Goal: Task Accomplishment & Management: Complete application form

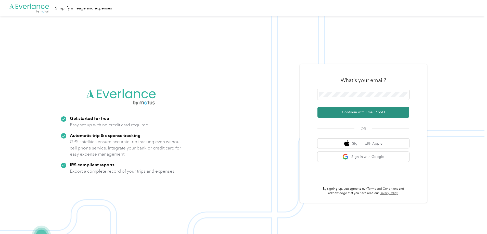
click at [377, 116] on button "Continue with Email / SSO" at bounding box center [364, 112] width 92 height 11
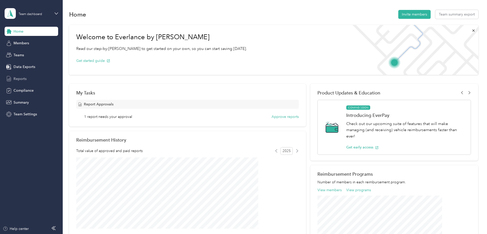
click at [23, 78] on span "Reports" at bounding box center [20, 78] width 13 height 5
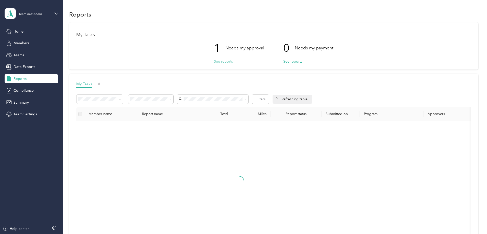
click at [224, 60] on button "See reports" at bounding box center [223, 61] width 19 height 5
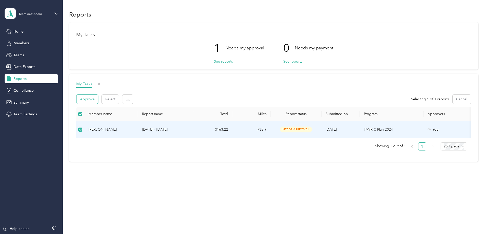
click at [98, 100] on button "Approve" at bounding box center [88, 99] width 22 height 9
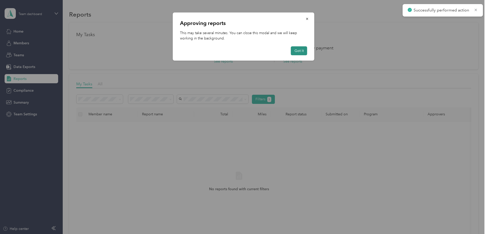
click at [304, 52] on button "Got it" at bounding box center [299, 50] width 16 height 9
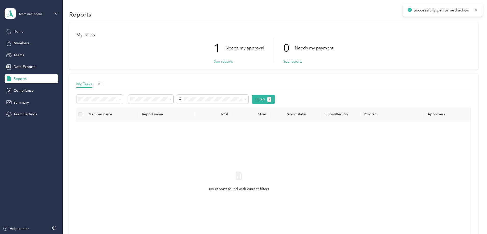
click at [24, 33] on div "Home" at bounding box center [32, 31] width 54 height 9
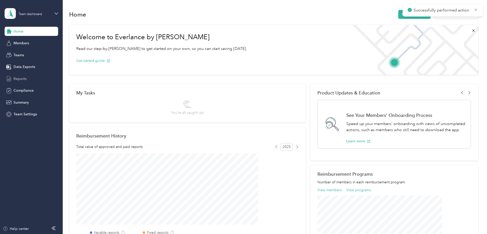
click at [23, 78] on span "Reports" at bounding box center [20, 78] width 13 height 5
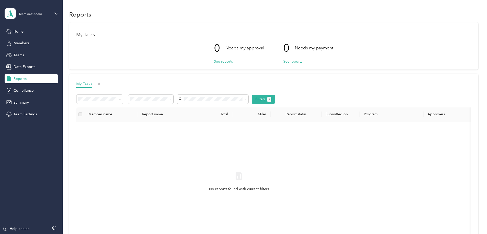
click at [51, 15] on div "Team dashboard" at bounding box center [32, 14] width 54 height 18
click at [29, 54] on div "Personal dashboard" at bounding box center [87, 53] width 158 height 9
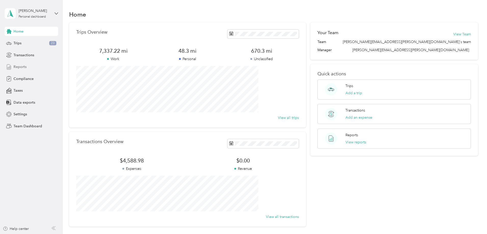
click at [20, 68] on span "Reports" at bounding box center [20, 66] width 13 height 5
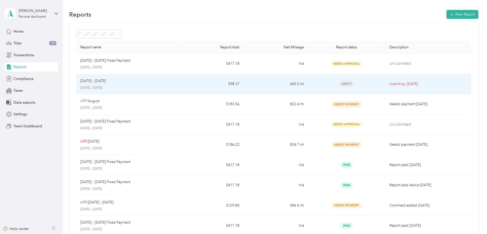
click at [175, 83] on div "[DATE] - [DATE]" at bounding box center [127, 81] width 95 height 6
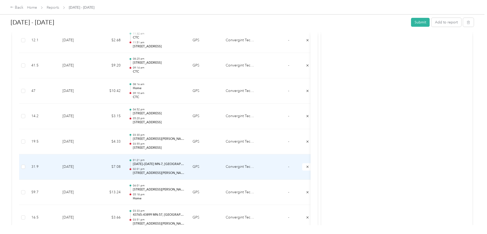
scroll to position [263, 0]
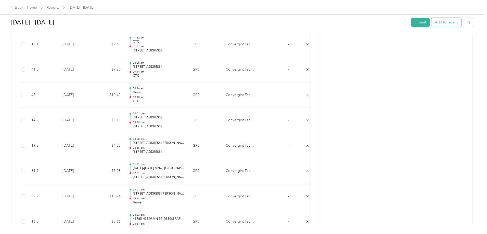
click at [432, 22] on button "Add to report" at bounding box center [447, 22] width 30 height 9
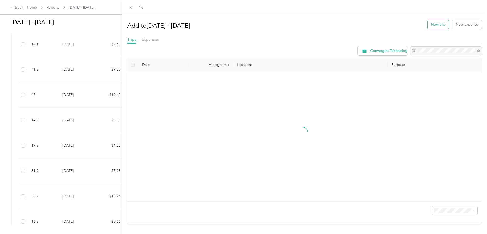
click at [431, 24] on button "New trip" at bounding box center [438, 24] width 21 height 9
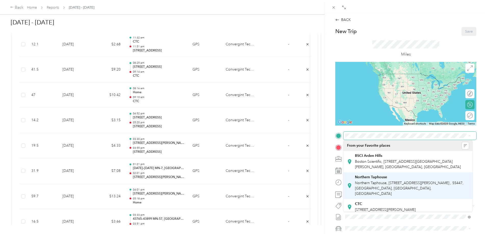
scroll to position [25, 0]
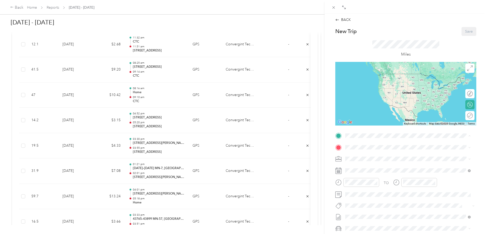
click at [371, 201] on span "[STREET_ADDRESS], [GEOGRAPHIC_DATA], [GEOGRAPHIC_DATA], [GEOGRAPHIC_DATA]" at bounding box center [410, 204] width 111 height 10
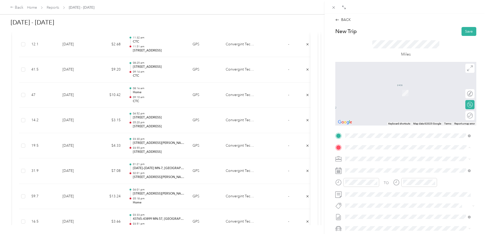
click at [383, 166] on span "[STREET_ADDRESS][PERSON_NAME][US_STATE]" at bounding box center [394, 166] width 79 height 5
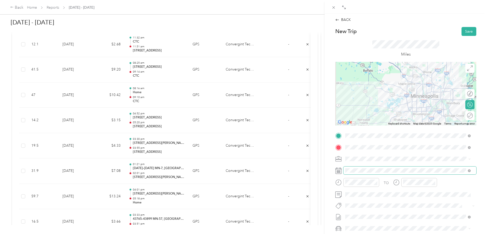
click at [387, 173] on span at bounding box center [410, 171] width 133 height 8
click at [340, 170] on icon at bounding box center [339, 171] width 6 height 6
click at [337, 171] on icon at bounding box center [339, 171] width 6 height 6
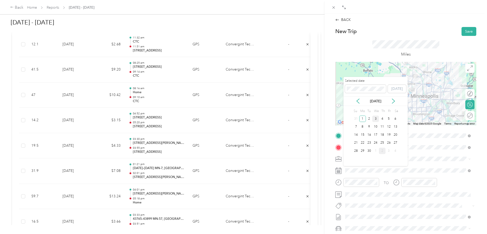
click at [377, 119] on div "3" at bounding box center [376, 119] width 7 height 6
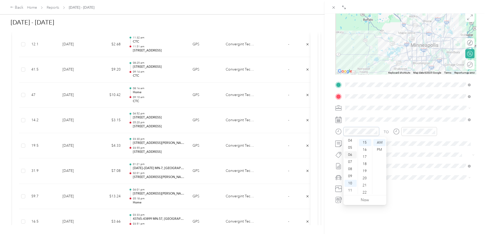
scroll to position [5, 0]
click at [350, 152] on div "02" at bounding box center [351, 151] width 12 height 7
click at [378, 150] on div "PM" at bounding box center [380, 149] width 12 height 7
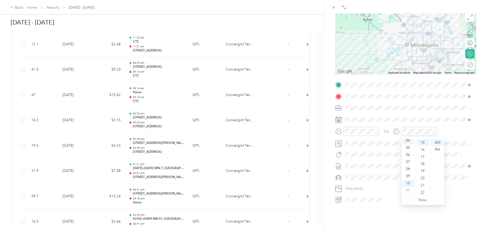
click at [413, 141] on div "04" at bounding box center [409, 140] width 12 height 7
click at [413, 141] on div "04" at bounding box center [409, 142] width 12 height 7
click at [410, 147] on div "03" at bounding box center [409, 145] width 12 height 7
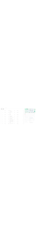
scroll to position [21, 0]
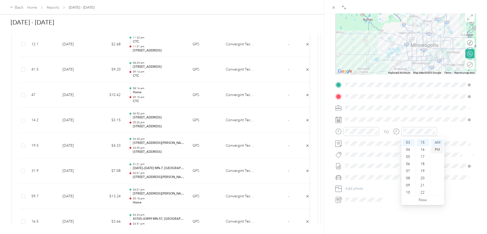
click at [436, 150] on div "PM" at bounding box center [437, 149] width 12 height 7
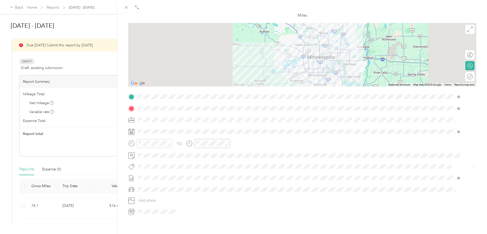
scroll to position [35, 0]
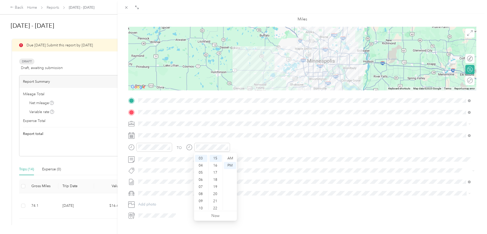
click at [250, 143] on div "TO Add photo" at bounding box center [302, 158] width 348 height 123
click at [218, 157] on div "00" at bounding box center [216, 158] width 12 height 7
click at [236, 131] on div "TO Add photo" at bounding box center [302, 158] width 348 height 123
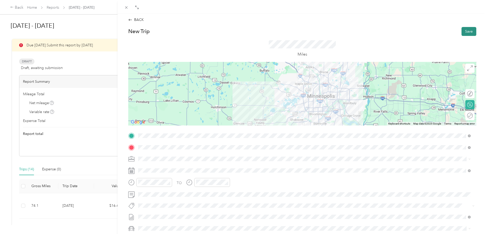
click at [466, 33] on button "Save" at bounding box center [469, 31] width 15 height 9
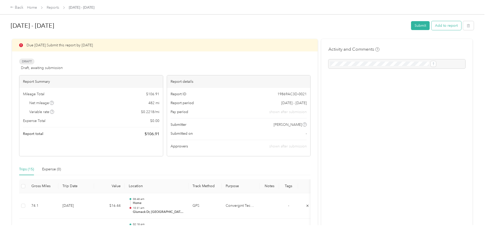
click at [432, 27] on button "Add to report" at bounding box center [447, 25] width 30 height 9
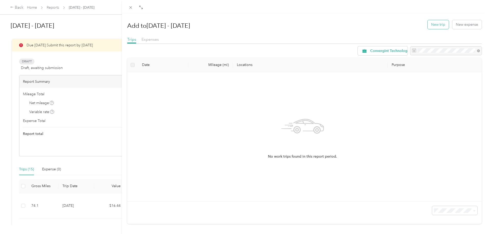
click at [436, 23] on button "New trip" at bounding box center [438, 24] width 21 height 9
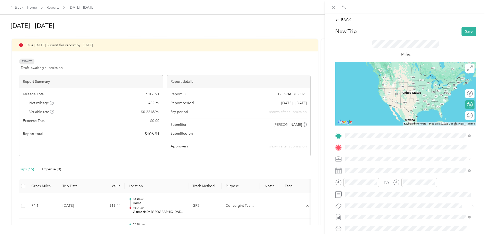
click at [374, 156] on span "[STREET_ADDRESS][PERSON_NAME][US_STATE]" at bounding box center [394, 154] width 79 height 5
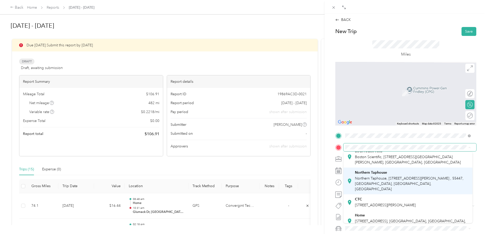
scroll to position [25, 0]
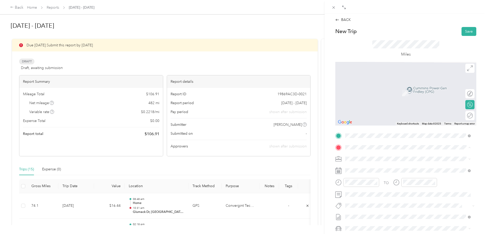
click at [379, 209] on div "Home [STREET_ADDRESS]" at bounding box center [412, 213] width 114 height 16
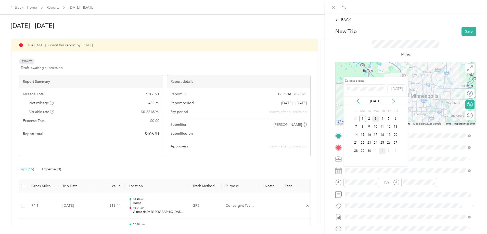
click at [377, 120] on div "3" at bounding box center [376, 119] width 7 height 6
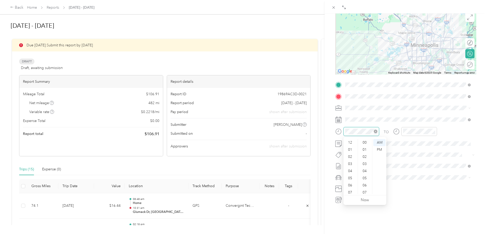
scroll to position [31, 0]
click at [331, 128] on form "New Trip Save This trip cannot be edited because it is either under review, app…" at bounding box center [406, 90] width 152 height 228
click at [378, 150] on div "PM" at bounding box center [380, 149] width 12 height 7
click at [320, 129] on div "BACK New Trip Save This trip cannot be edited because it is either under review…" at bounding box center [243, 117] width 487 height 234
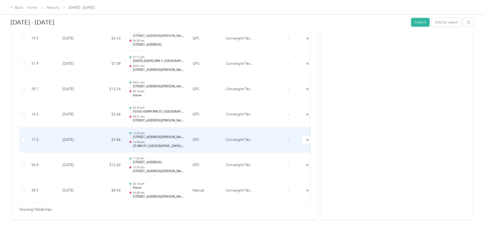
scroll to position [383, 0]
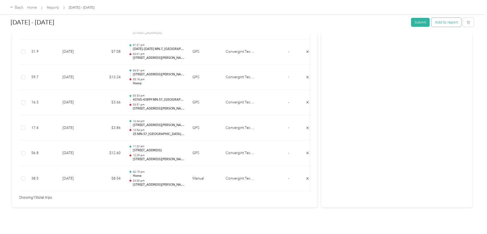
click at [432, 21] on button "Add to report" at bounding box center [447, 22] width 30 height 9
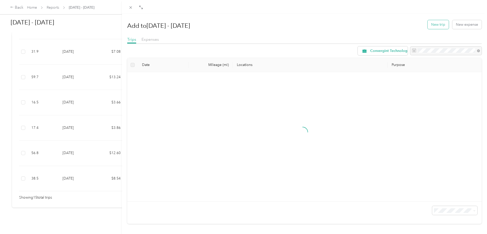
click at [431, 26] on button "New trip" at bounding box center [438, 24] width 21 height 9
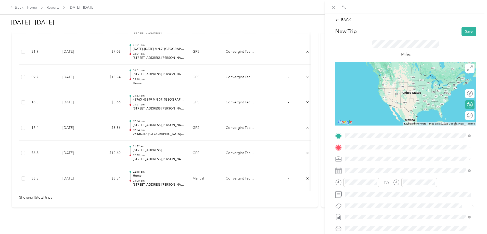
click at [370, 154] on span "[STREET_ADDRESS][PERSON_NAME][US_STATE]" at bounding box center [394, 154] width 79 height 5
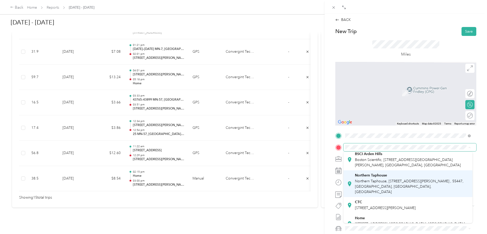
scroll to position [25, 0]
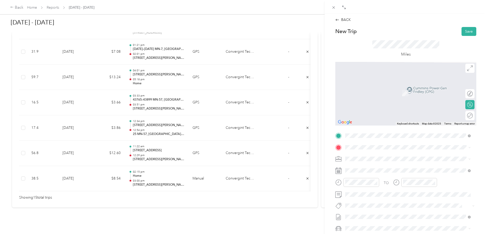
click at [378, 209] on div "Home [STREET_ADDRESS]" at bounding box center [412, 213] width 114 height 16
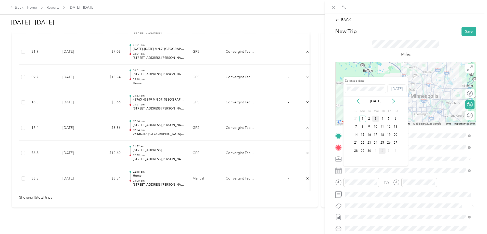
click at [374, 120] on div "3" at bounding box center [376, 119] width 7 height 6
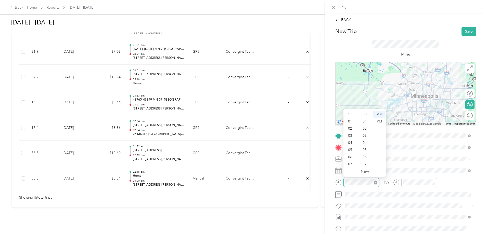
scroll to position [31, 0]
click at [331, 181] on form "New Trip Save This trip cannot be edited because it is either under review, app…" at bounding box center [406, 141] width 152 height 228
click at [351, 115] on div "04" at bounding box center [351, 112] width 12 height 7
click at [379, 119] on div "PM" at bounding box center [380, 121] width 12 height 7
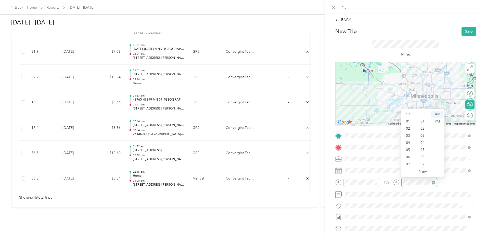
scroll to position [31, 0]
click at [408, 114] on div "04" at bounding box center [409, 112] width 12 height 7
click at [425, 159] on div "45" at bounding box center [423, 161] width 12 height 7
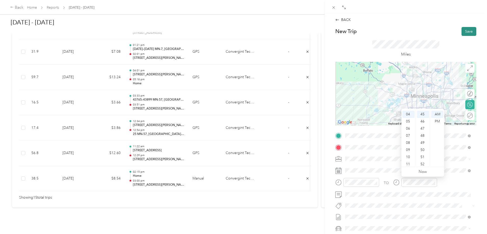
click at [467, 32] on button "Save" at bounding box center [469, 31] width 15 height 9
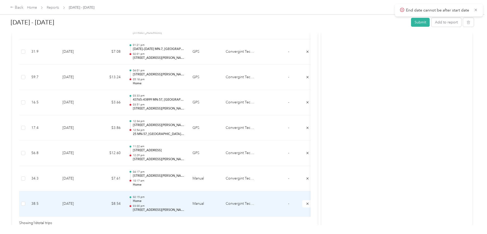
click at [184, 205] on p "03:00 pm" at bounding box center [159, 207] width 52 height 4
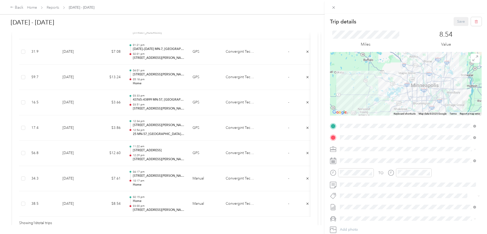
click at [202, 175] on div "Trip details Save This trip cannot be edited because it is either under review,…" at bounding box center [243, 117] width 487 height 234
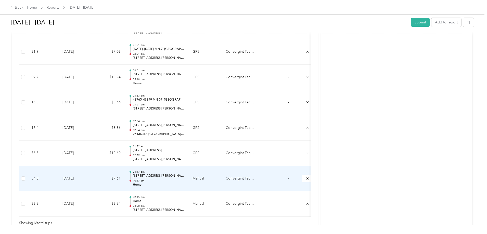
click at [184, 179] on div "04:17 pm [STREET_ADDRESS][PERSON_NAME] 10:17 am Home" at bounding box center [159, 178] width 52 height 17
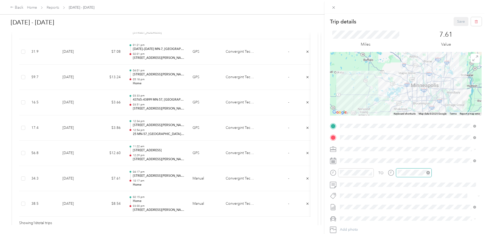
scroll to position [31, 0]
click at [430, 111] on div "PM" at bounding box center [432, 111] width 12 height 7
click at [402, 102] on div "04" at bounding box center [403, 102] width 12 height 7
click at [425, 29] on div "Miles 7.61 Value" at bounding box center [406, 39] width 152 height 26
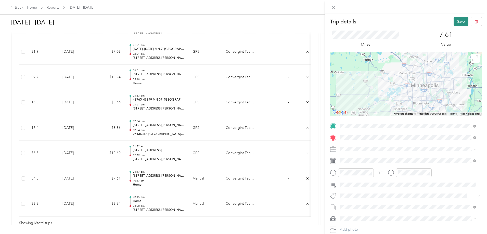
click at [456, 24] on button "Save" at bounding box center [461, 21] width 15 height 9
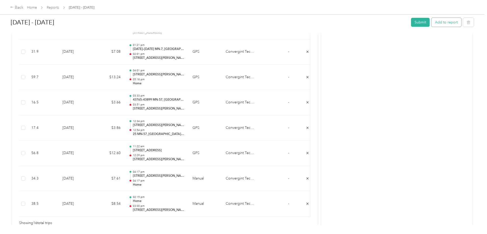
click at [432, 21] on button "Add to report" at bounding box center [447, 22] width 30 height 9
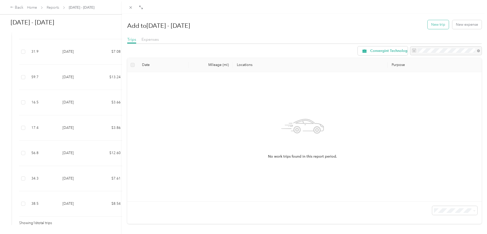
click at [434, 27] on button "New trip" at bounding box center [438, 24] width 21 height 9
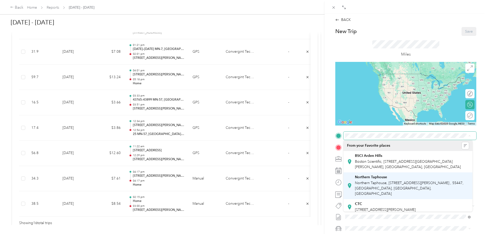
scroll to position [25, 0]
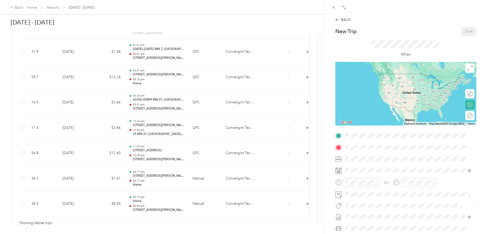
click at [374, 201] on span "[STREET_ADDRESS], [GEOGRAPHIC_DATA], [GEOGRAPHIC_DATA], [GEOGRAPHIC_DATA]" at bounding box center [410, 204] width 111 height 10
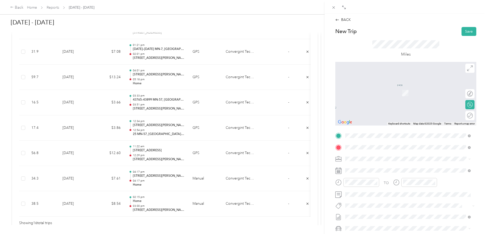
click at [377, 168] on span "[STREET_ADDRESS][US_STATE]" at bounding box center [380, 166] width 51 height 5
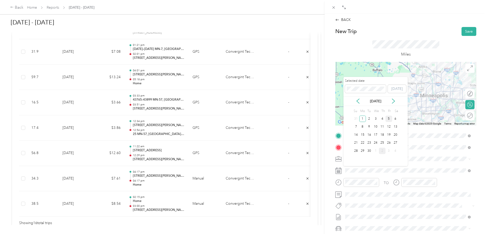
click at [388, 121] on div "5" at bounding box center [389, 119] width 7 height 6
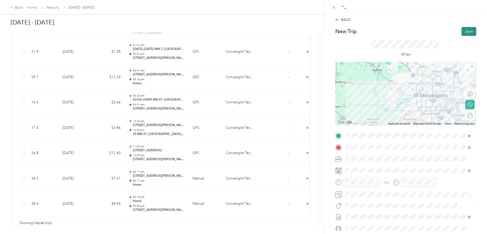
click at [466, 32] on button "Save" at bounding box center [469, 31] width 15 height 9
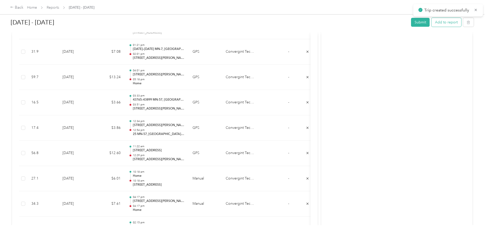
click at [432, 23] on button "Add to report" at bounding box center [447, 22] width 30 height 9
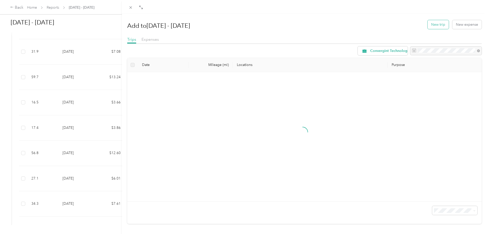
click at [435, 27] on button "New trip" at bounding box center [438, 24] width 21 height 9
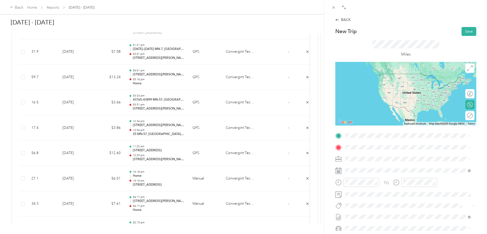
click at [377, 157] on span "[STREET_ADDRESS][US_STATE]" at bounding box center [380, 154] width 51 height 5
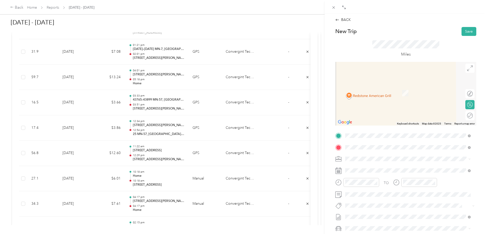
click at [367, 173] on span "[STREET_ADDRESS], [GEOGRAPHIC_DATA], [GEOGRAPHIC_DATA], [GEOGRAPHIC_DATA]" at bounding box center [410, 176] width 111 height 10
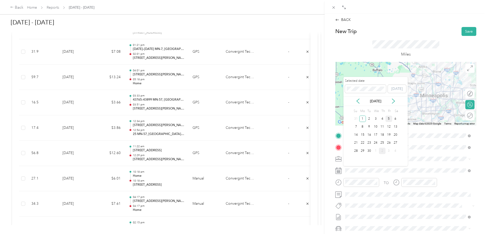
click at [390, 119] on div "5" at bounding box center [389, 119] width 7 height 6
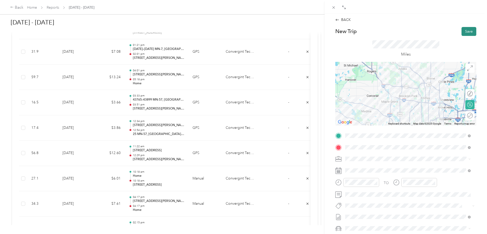
click at [463, 34] on button "Save" at bounding box center [469, 31] width 15 height 9
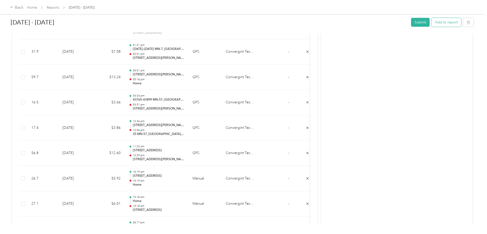
click at [432, 22] on button "Add to report" at bounding box center [447, 22] width 30 height 9
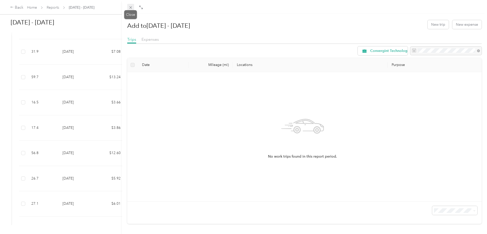
click at [132, 6] on icon at bounding box center [130, 7] width 3 height 3
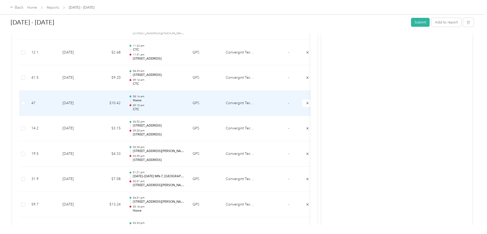
scroll to position [230, 0]
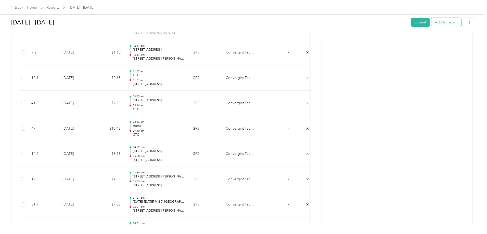
click at [432, 24] on button "Add to report" at bounding box center [447, 22] width 30 height 9
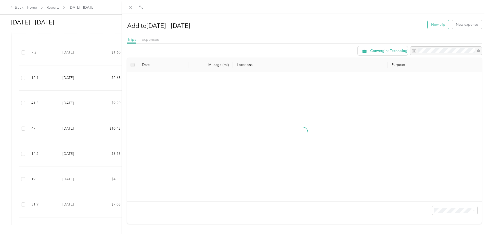
click at [433, 25] on button "New trip" at bounding box center [438, 24] width 21 height 9
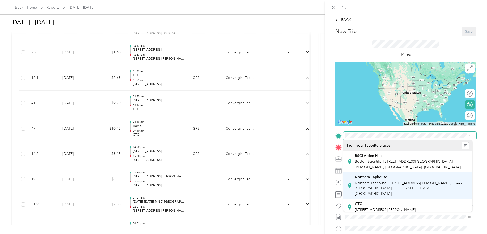
scroll to position [25, 0]
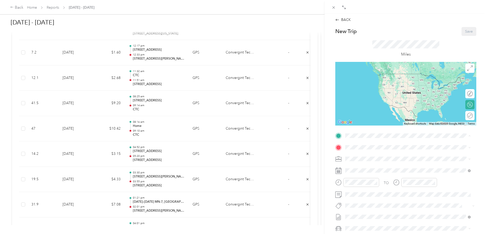
click at [381, 204] on span "[STREET_ADDRESS], [GEOGRAPHIC_DATA], [GEOGRAPHIC_DATA], [GEOGRAPHIC_DATA]" at bounding box center [410, 204] width 111 height 10
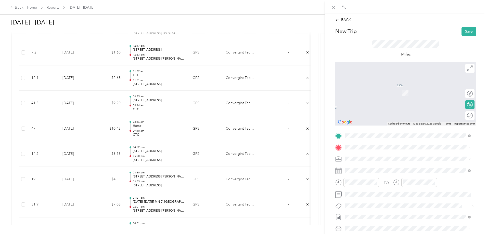
click at [373, 214] on div "CTC" at bounding box center [385, 216] width 61 height 5
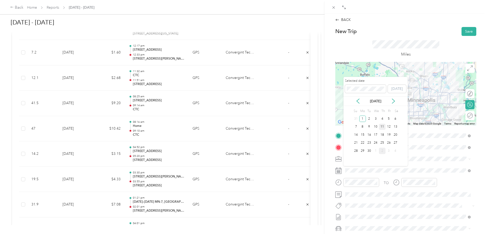
click at [382, 127] on div "11" at bounding box center [382, 127] width 7 height 6
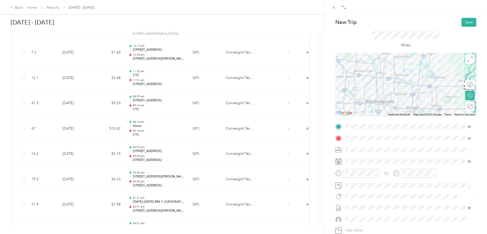
scroll to position [0, 0]
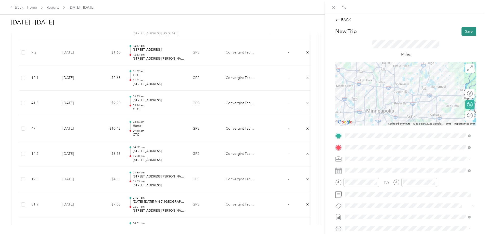
click at [466, 32] on button "Save" at bounding box center [469, 31] width 15 height 9
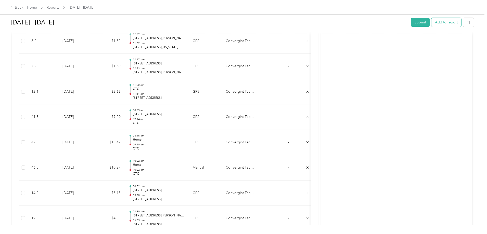
scroll to position [204, 0]
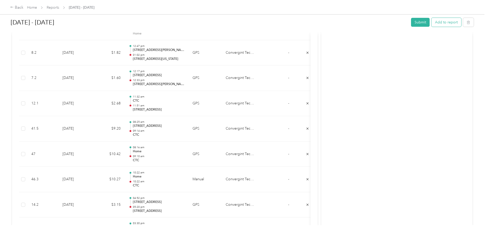
click at [432, 23] on button "Add to report" at bounding box center [447, 22] width 30 height 9
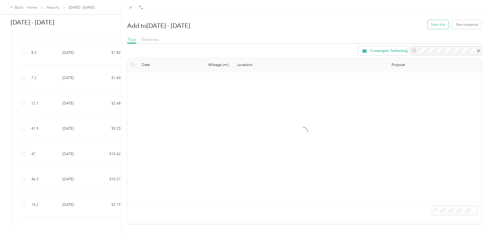
click at [438, 27] on button "New trip" at bounding box center [438, 24] width 21 height 9
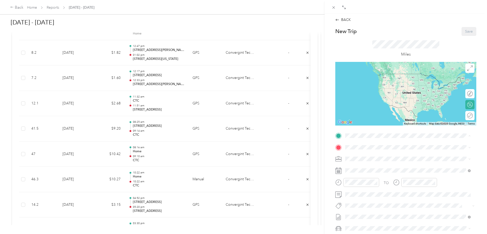
click at [375, 202] on div "CTC" at bounding box center [385, 204] width 61 height 5
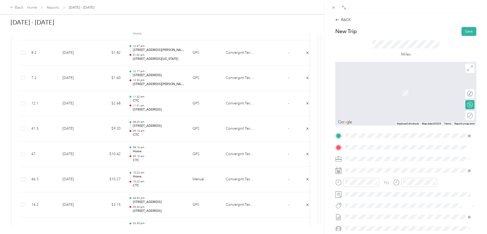
click at [385, 193] on span "Northern Taphouse, [STREET_ADDRESS][PERSON_NAME] , 55447, [GEOGRAPHIC_DATA], [G…" at bounding box center [409, 200] width 109 height 15
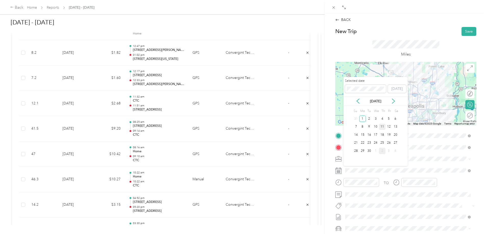
click at [383, 127] on div "11" at bounding box center [382, 127] width 7 height 6
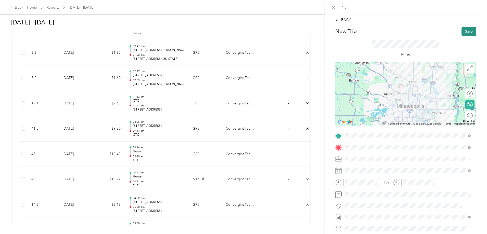
click at [462, 33] on button "Save" at bounding box center [469, 31] width 15 height 9
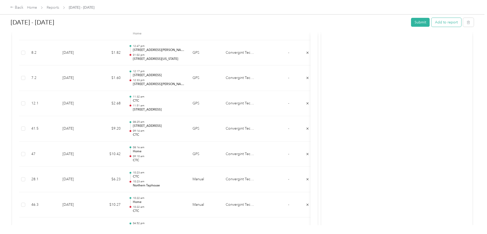
click at [432, 24] on button "Add to report" at bounding box center [447, 22] width 30 height 9
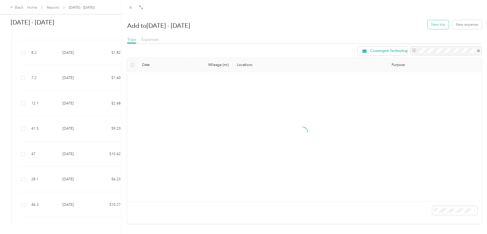
click at [435, 28] on button "New trip" at bounding box center [438, 24] width 21 height 9
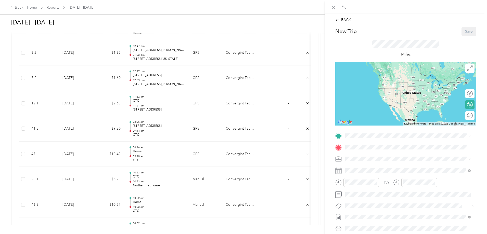
click at [377, 179] on div "Northern Taphouse Northern Taphouse, [STREET_ADDRESS][GEOGRAPHIC_DATA][PERSON_N…" at bounding box center [412, 185] width 114 height 21
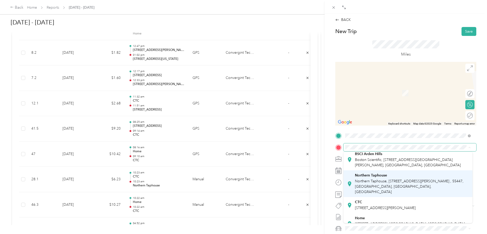
scroll to position [25, 0]
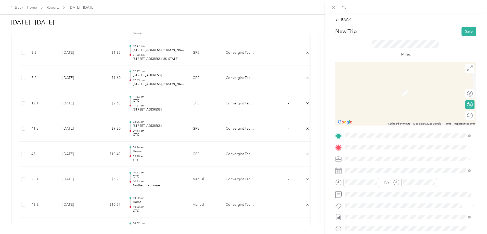
click at [367, 211] on span "[STREET_ADDRESS], [GEOGRAPHIC_DATA], [GEOGRAPHIC_DATA], [GEOGRAPHIC_DATA]" at bounding box center [410, 216] width 111 height 10
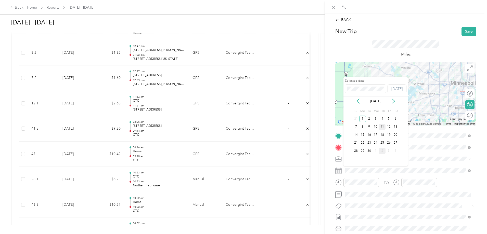
click at [384, 127] on div "11" at bounding box center [382, 127] width 7 height 6
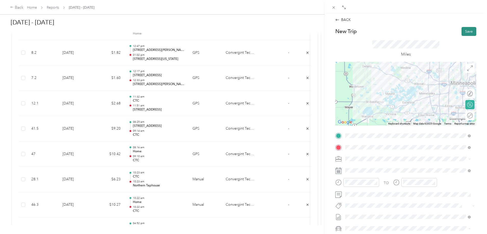
click at [470, 34] on button "Save" at bounding box center [469, 31] width 15 height 9
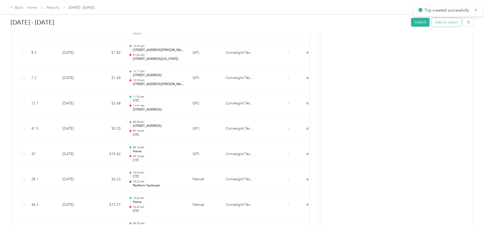
click at [432, 23] on button "Add to report" at bounding box center [447, 22] width 30 height 9
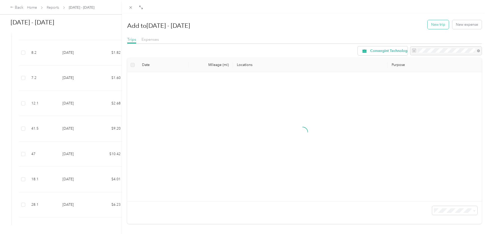
click at [433, 28] on button "New trip" at bounding box center [438, 24] width 21 height 9
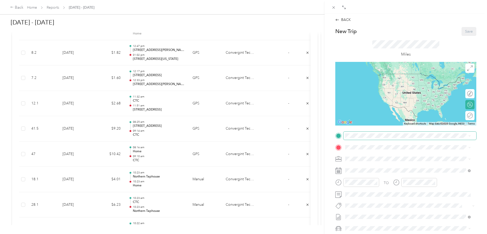
click at [364, 138] on span at bounding box center [410, 136] width 133 height 8
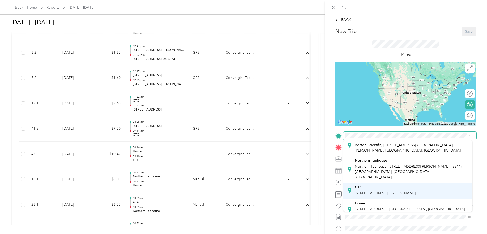
scroll to position [25, 0]
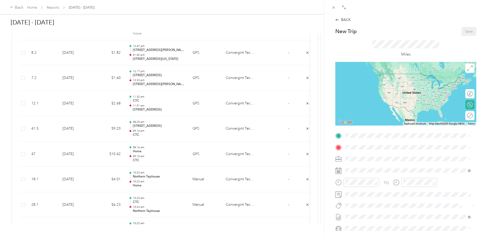
click at [371, 201] on span "[STREET_ADDRESS], [GEOGRAPHIC_DATA], [GEOGRAPHIC_DATA], [GEOGRAPHIC_DATA]" at bounding box center [410, 204] width 111 height 10
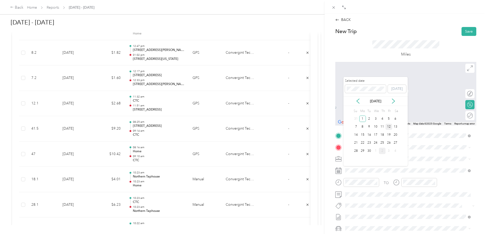
click at [390, 128] on div "12" at bounding box center [389, 127] width 7 height 6
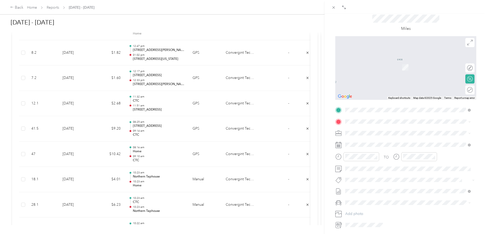
scroll to position [0, 0]
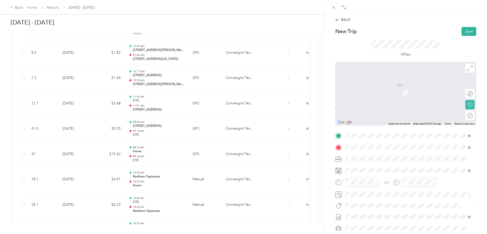
click at [389, 166] on span "[STREET_ADDRESS][US_STATE]" at bounding box center [380, 166] width 51 height 5
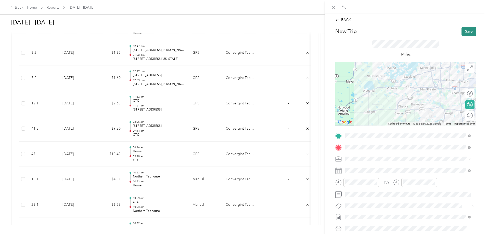
click at [467, 31] on button "Save" at bounding box center [469, 31] width 15 height 9
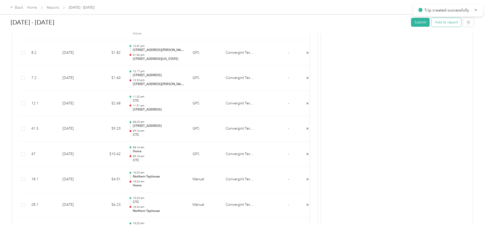
click at [432, 23] on button "Add to report" at bounding box center [447, 22] width 30 height 9
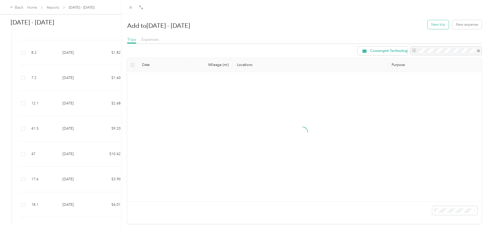
click at [441, 27] on button "New trip" at bounding box center [438, 24] width 21 height 9
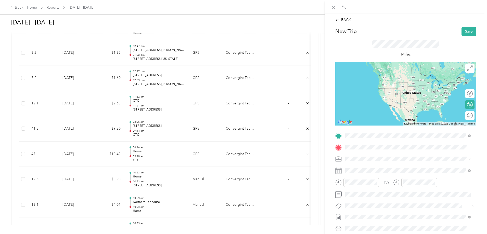
click at [368, 156] on span "[STREET_ADDRESS][US_STATE]" at bounding box center [380, 154] width 51 height 5
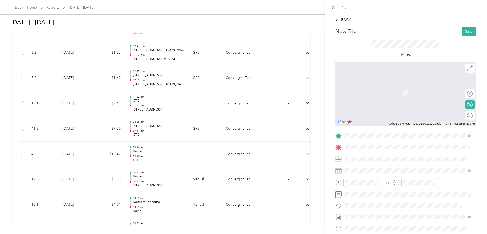
click at [367, 168] on span "[STREET_ADDRESS][US_STATE]" at bounding box center [380, 166] width 51 height 5
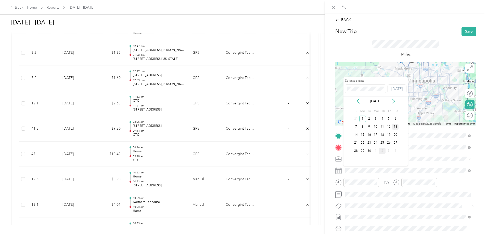
click at [392, 128] on div "13" at bounding box center [395, 127] width 7 height 6
click at [388, 128] on div "12" at bounding box center [389, 127] width 7 height 6
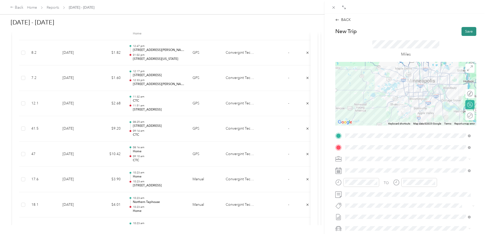
click at [465, 30] on button "Save" at bounding box center [469, 31] width 15 height 9
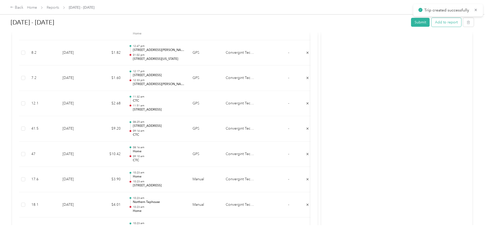
click at [432, 24] on button "Add to report" at bounding box center [447, 22] width 30 height 9
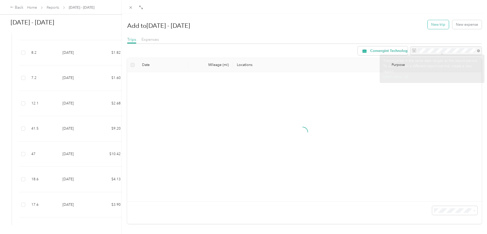
click at [441, 25] on button "New trip" at bounding box center [438, 24] width 21 height 9
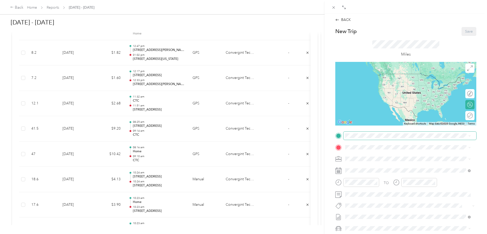
click at [363, 133] on span at bounding box center [410, 136] width 133 height 8
click at [371, 157] on span "[STREET_ADDRESS][US_STATE]" at bounding box center [380, 154] width 51 height 5
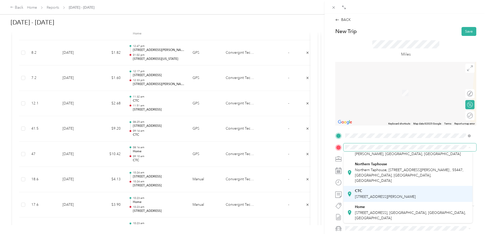
scroll to position [25, 0]
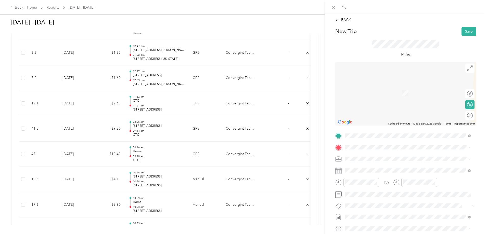
click at [369, 211] on span "[STREET_ADDRESS], [GEOGRAPHIC_DATA], [GEOGRAPHIC_DATA], [GEOGRAPHIC_DATA]" at bounding box center [410, 216] width 111 height 10
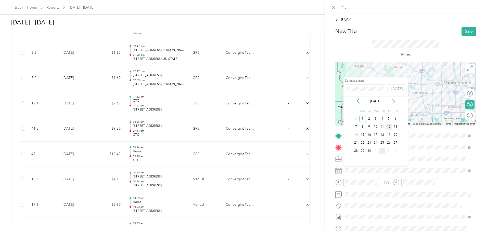
click at [388, 128] on div "12" at bounding box center [389, 127] width 7 height 6
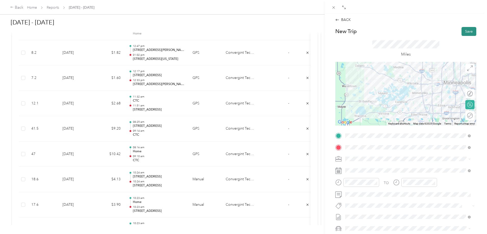
click at [463, 33] on button "Save" at bounding box center [469, 31] width 15 height 9
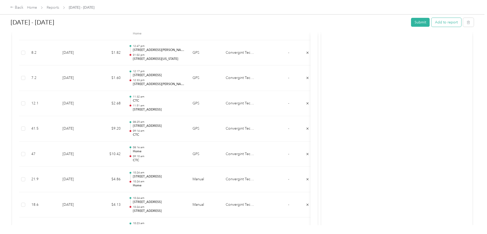
click at [432, 23] on button "Add to report" at bounding box center [447, 22] width 30 height 9
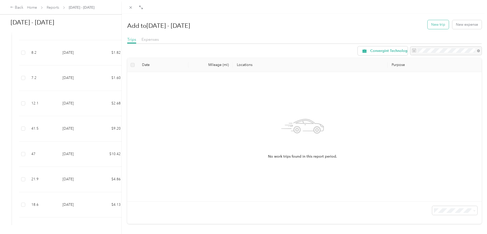
click at [436, 25] on button "New trip" at bounding box center [438, 24] width 21 height 9
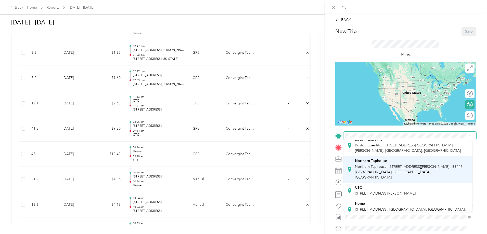
scroll to position [25, 0]
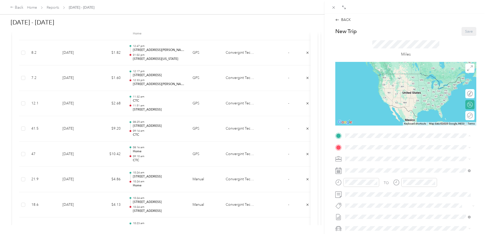
click at [366, 201] on span "[STREET_ADDRESS], [GEOGRAPHIC_DATA], [GEOGRAPHIC_DATA], [GEOGRAPHIC_DATA]" at bounding box center [410, 204] width 111 height 10
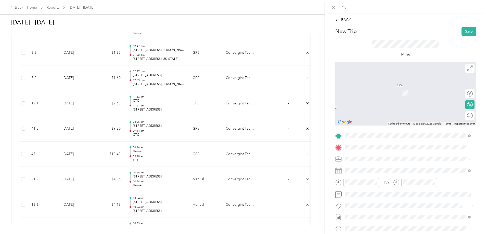
click at [373, 214] on div "CTC" at bounding box center [385, 216] width 61 height 5
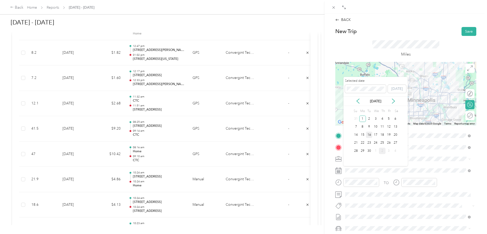
click at [370, 135] on div "16" at bounding box center [369, 135] width 7 height 6
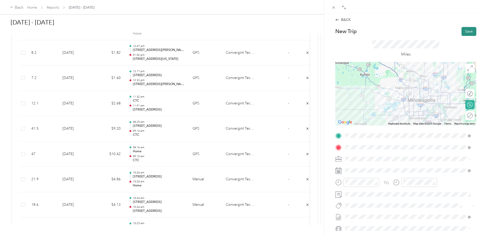
click at [466, 33] on button "Save" at bounding box center [469, 31] width 15 height 9
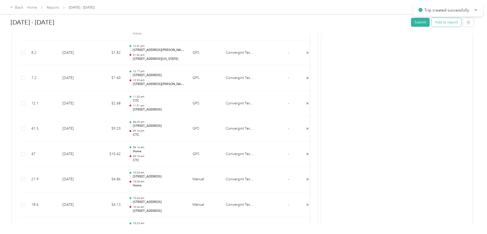
click at [432, 21] on button "Add to report" at bounding box center [447, 22] width 30 height 9
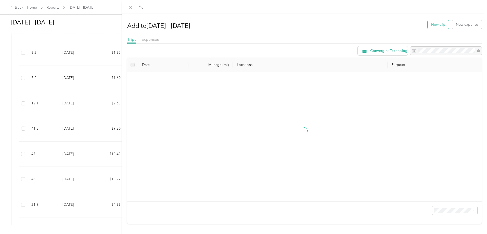
click at [437, 26] on button "New trip" at bounding box center [438, 24] width 21 height 9
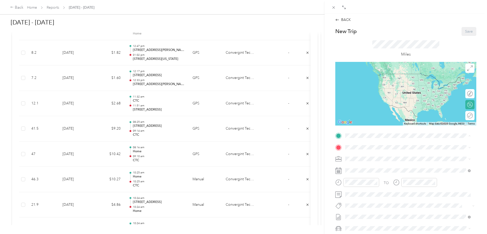
click at [367, 202] on div "CTC" at bounding box center [385, 204] width 61 height 5
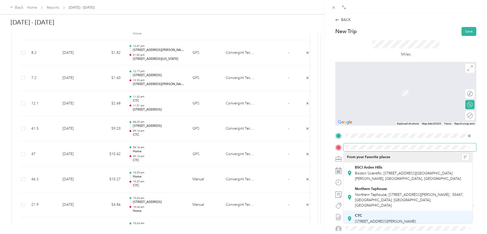
scroll to position [25, 0]
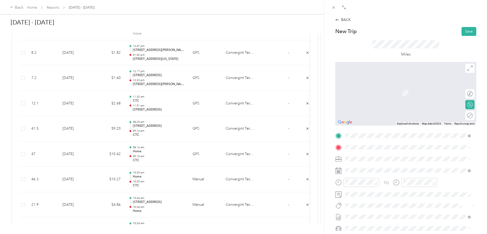
click at [376, 212] on span "[STREET_ADDRESS], [GEOGRAPHIC_DATA], [GEOGRAPHIC_DATA], [GEOGRAPHIC_DATA]" at bounding box center [410, 216] width 111 height 10
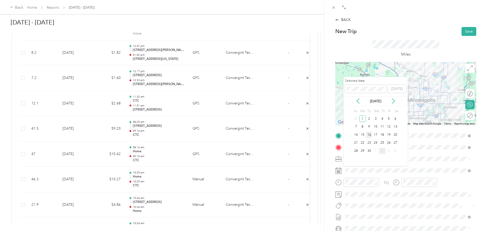
click at [370, 135] on div "16" at bounding box center [369, 135] width 7 height 6
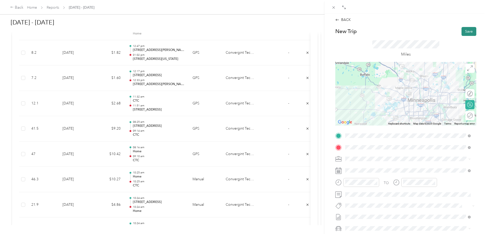
click at [464, 34] on button "Save" at bounding box center [469, 31] width 15 height 9
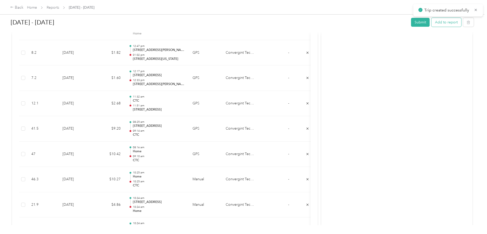
click at [432, 23] on button "Add to report" at bounding box center [447, 22] width 30 height 9
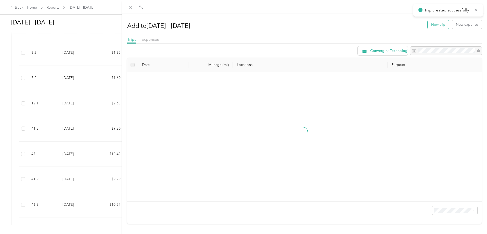
click at [439, 24] on button "New trip" at bounding box center [438, 24] width 21 height 9
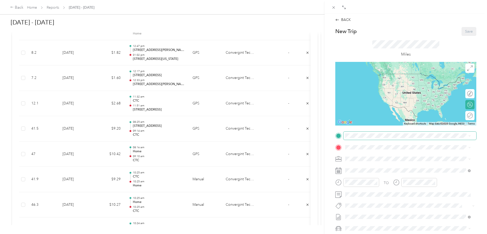
click at [372, 139] on span at bounding box center [410, 136] width 133 height 8
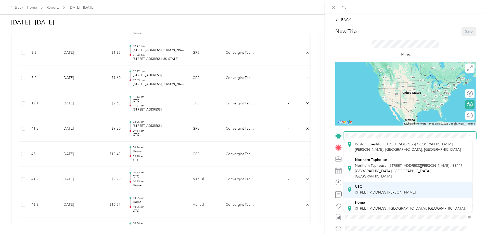
scroll to position [25, 0]
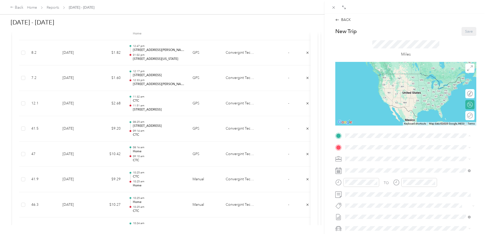
click at [375, 202] on span "[STREET_ADDRESS], [GEOGRAPHIC_DATA], [GEOGRAPHIC_DATA], [GEOGRAPHIC_DATA]" at bounding box center [410, 204] width 111 height 10
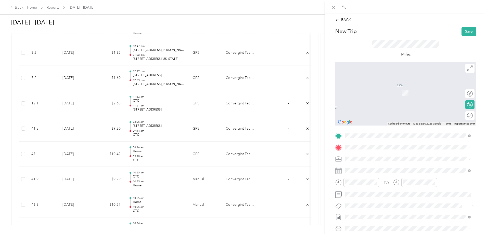
click at [375, 220] on span "[STREET_ADDRESS][PERSON_NAME]" at bounding box center [385, 222] width 61 height 4
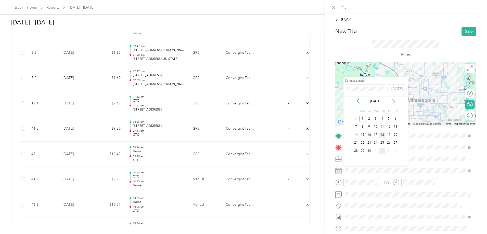
click at [384, 135] on div "18" at bounding box center [382, 135] width 7 height 6
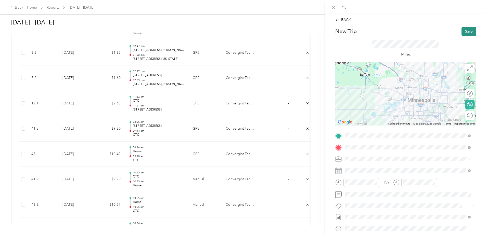
click at [462, 31] on button "Save" at bounding box center [469, 31] width 15 height 9
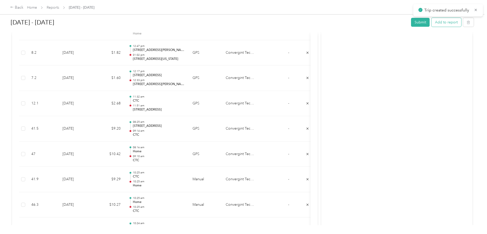
click at [432, 24] on button "Add to report" at bounding box center [447, 22] width 30 height 9
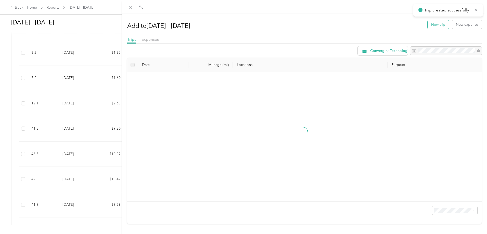
click at [437, 27] on button "New trip" at bounding box center [438, 24] width 21 height 9
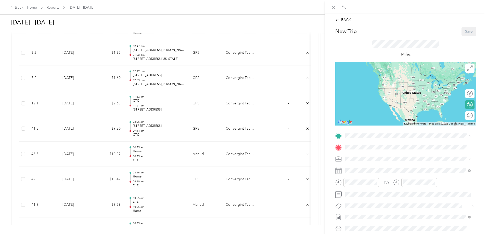
click at [380, 208] on span "[STREET_ADDRESS][PERSON_NAME]" at bounding box center [385, 210] width 61 height 4
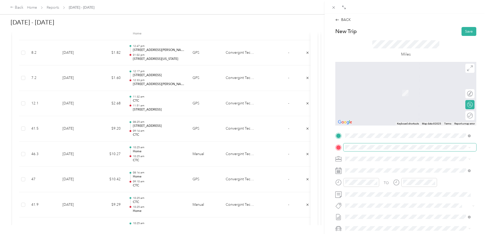
click at [382, 151] on span at bounding box center [410, 148] width 133 height 8
click at [396, 167] on span "[STREET_ADDRESS][US_STATE]" at bounding box center [380, 166] width 51 height 5
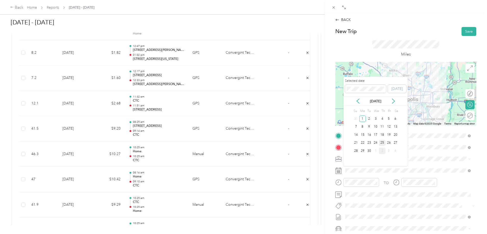
drag, startPoint x: 382, startPoint y: 135, endPoint x: 383, endPoint y: 139, distance: 4.0
click at [382, 135] on div "18" at bounding box center [382, 135] width 7 height 6
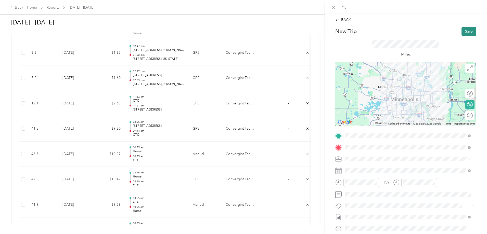
click at [466, 35] on button "Save" at bounding box center [469, 31] width 15 height 9
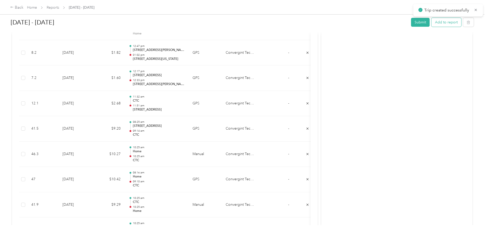
click at [432, 26] on button "Add to report" at bounding box center [447, 22] width 30 height 9
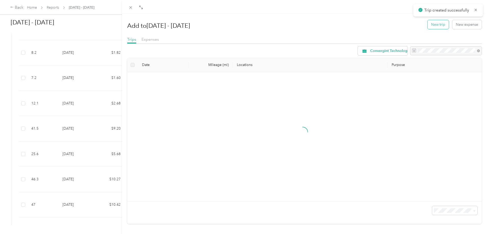
click at [433, 24] on button "New trip" at bounding box center [438, 24] width 21 height 9
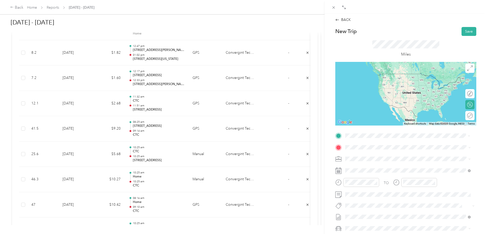
click at [374, 155] on span "[STREET_ADDRESS][US_STATE]" at bounding box center [380, 154] width 51 height 5
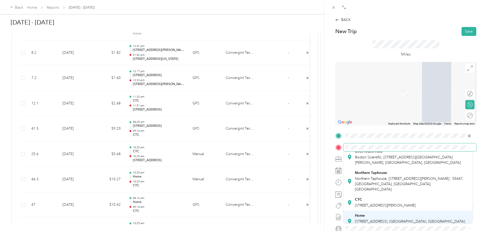
scroll to position [25, 0]
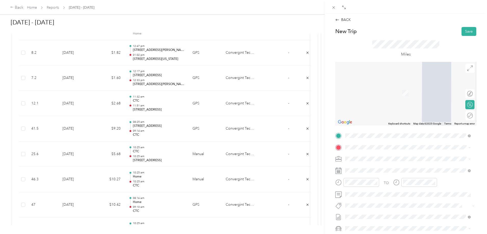
click at [364, 211] on span "[STREET_ADDRESS], [GEOGRAPHIC_DATA], [GEOGRAPHIC_DATA], [GEOGRAPHIC_DATA]" at bounding box center [410, 215] width 111 height 10
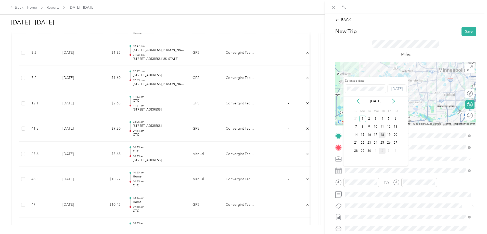
click at [382, 135] on div "18" at bounding box center [382, 135] width 7 height 6
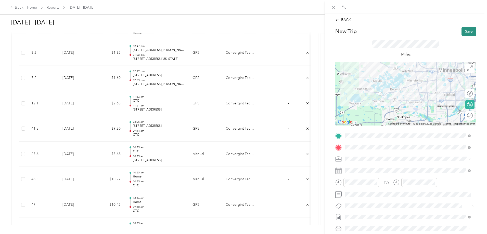
click at [465, 30] on button "Save" at bounding box center [469, 31] width 15 height 9
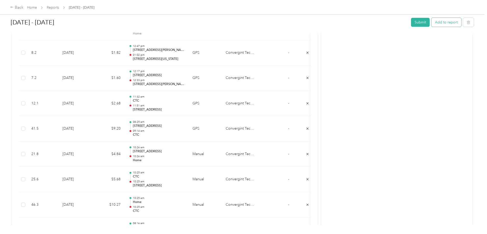
click at [432, 22] on button "Add to report" at bounding box center [447, 22] width 30 height 9
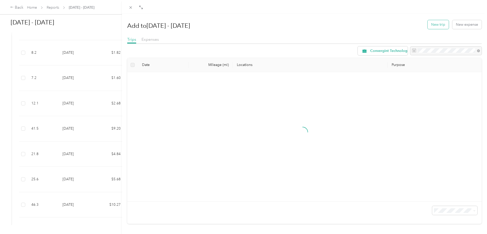
click at [441, 25] on button "New trip" at bounding box center [438, 24] width 21 height 9
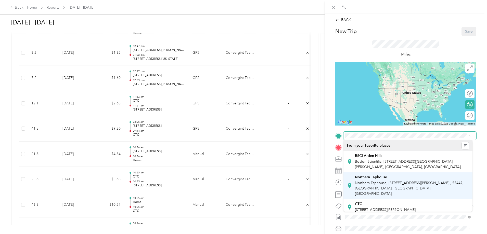
scroll to position [25, 0]
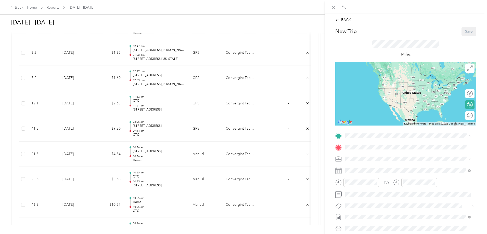
click at [375, 203] on span "[STREET_ADDRESS], [GEOGRAPHIC_DATA], [GEOGRAPHIC_DATA], [GEOGRAPHIC_DATA]" at bounding box center [410, 204] width 111 height 10
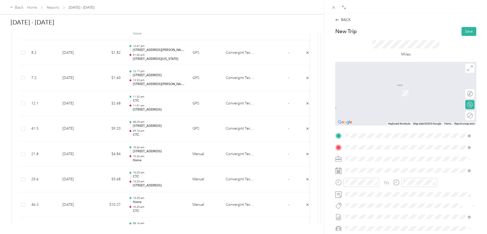
click at [391, 168] on span "[STREET_ADDRESS][US_STATE]" at bounding box center [380, 166] width 51 height 5
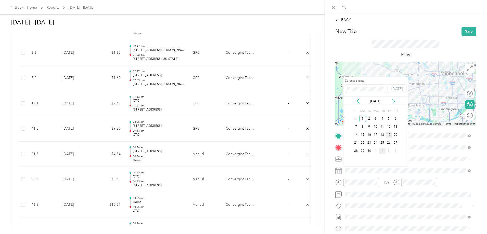
click at [389, 136] on div "19" at bounding box center [389, 135] width 7 height 6
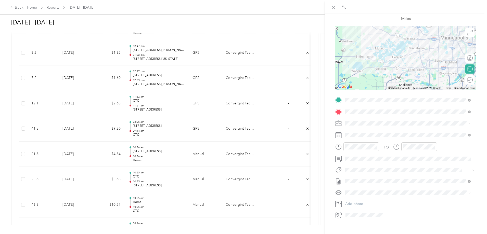
scroll to position [0, 0]
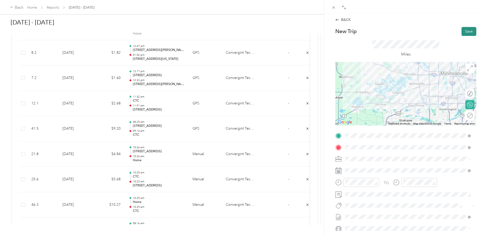
click at [466, 33] on button "Save" at bounding box center [469, 31] width 15 height 9
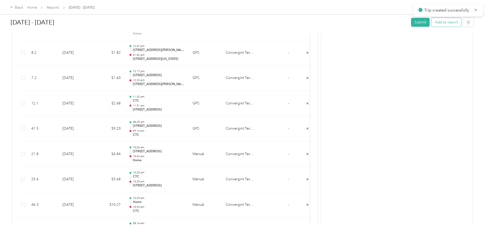
click at [432, 24] on button "Add to report" at bounding box center [447, 22] width 30 height 9
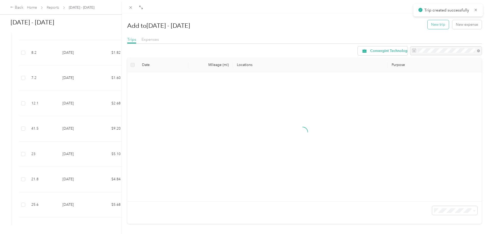
click at [429, 26] on button "New trip" at bounding box center [438, 24] width 21 height 9
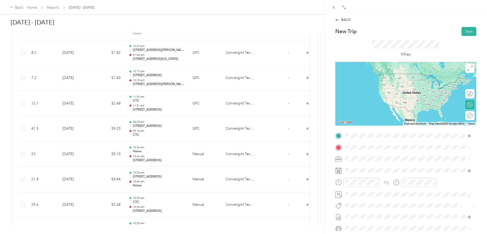
drag, startPoint x: 363, startPoint y: 154, endPoint x: 360, endPoint y: 153, distance: 3.0
click at [362, 154] on span "[STREET_ADDRESS][US_STATE]" at bounding box center [380, 154] width 51 height 5
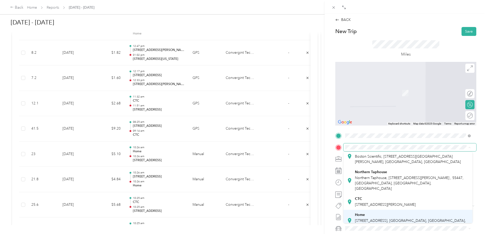
scroll to position [25, 0]
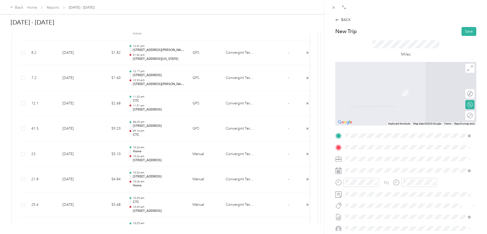
click at [373, 212] on span "[STREET_ADDRESS], [GEOGRAPHIC_DATA], [GEOGRAPHIC_DATA], [GEOGRAPHIC_DATA]" at bounding box center [410, 216] width 111 height 10
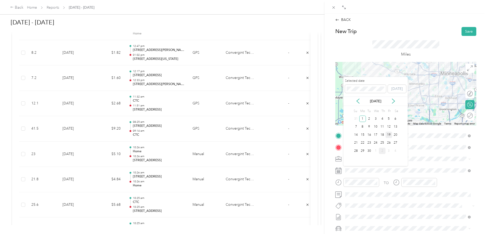
click at [390, 134] on div "19" at bounding box center [389, 135] width 7 height 6
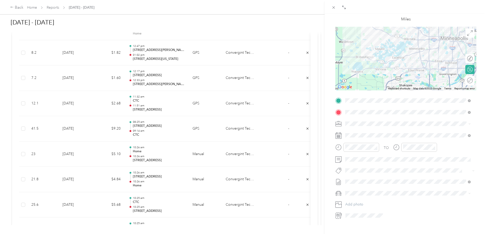
scroll to position [0, 0]
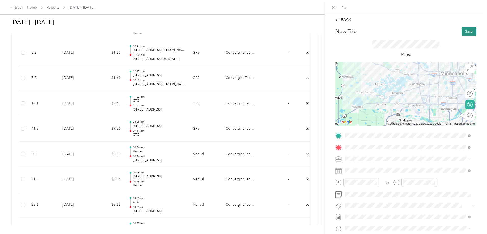
click at [462, 32] on button "Save" at bounding box center [469, 31] width 15 height 9
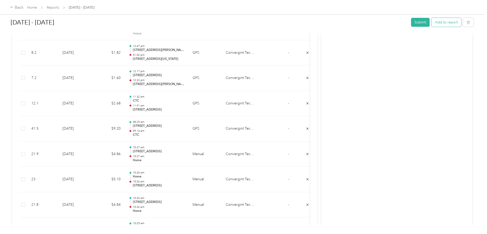
click at [432, 21] on button "Add to report" at bounding box center [447, 22] width 30 height 9
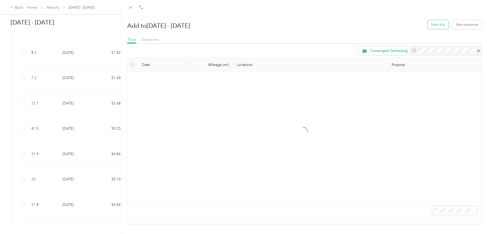
click at [440, 26] on button "New trip" at bounding box center [438, 24] width 21 height 9
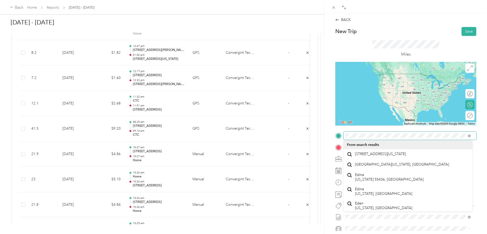
click at [331, 134] on form "New Trip Save This trip cannot be edited because it is either under review, app…" at bounding box center [406, 141] width 152 height 228
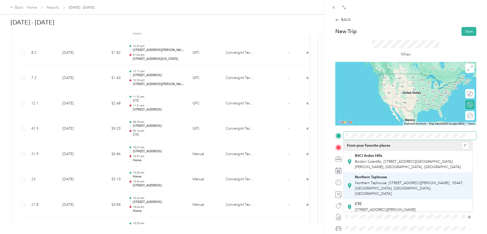
scroll to position [25, 0]
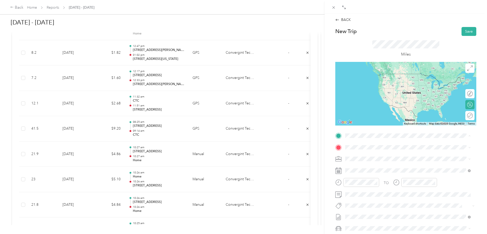
click at [368, 197] on div "Home [STREET_ADDRESS]" at bounding box center [412, 201] width 114 height 16
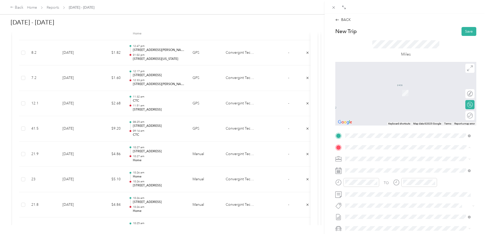
click at [373, 195] on span "[STREET_ADDRESS][PERSON_NAME]" at bounding box center [385, 197] width 61 height 4
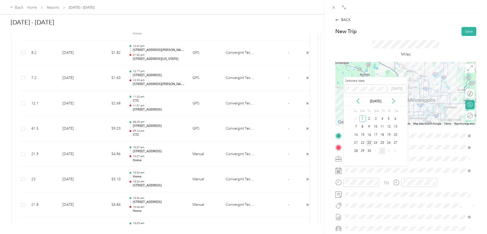
click at [370, 144] on div "23" at bounding box center [369, 143] width 7 height 6
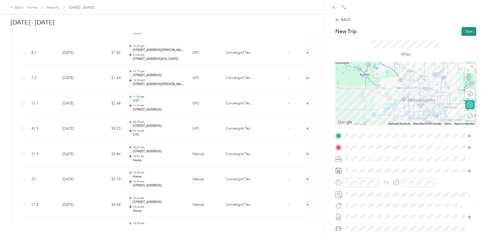
click at [467, 32] on button "Save" at bounding box center [469, 31] width 15 height 9
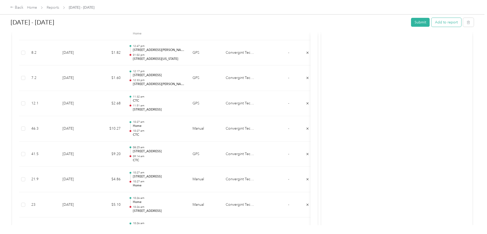
click at [432, 26] on button "Add to report" at bounding box center [447, 22] width 30 height 9
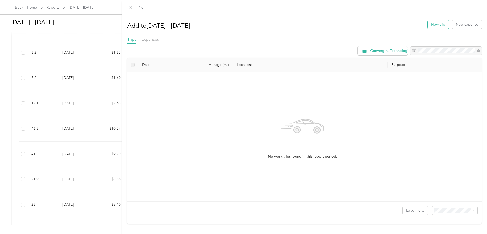
click at [432, 23] on button "New trip" at bounding box center [438, 24] width 21 height 9
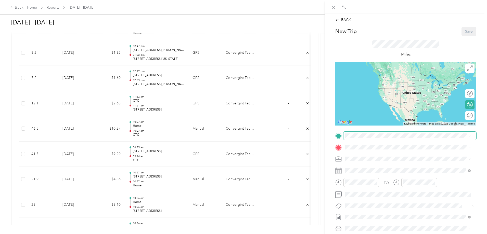
click at [357, 139] on span at bounding box center [410, 136] width 133 height 8
click at [368, 202] on div "CTC" at bounding box center [385, 204] width 61 height 5
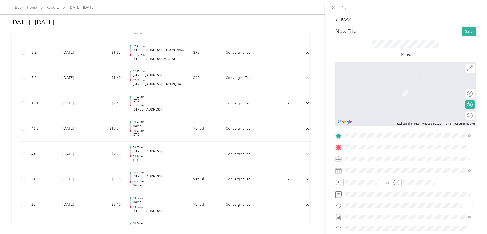
click at [369, 167] on span "[STREET_ADDRESS][US_STATE]" at bounding box center [380, 165] width 51 height 5
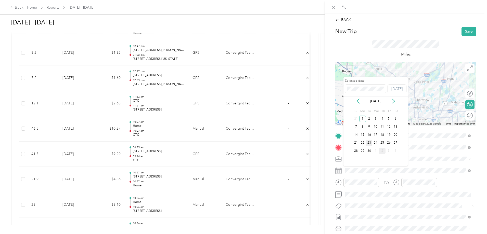
click at [370, 143] on div "23" at bounding box center [369, 143] width 7 height 6
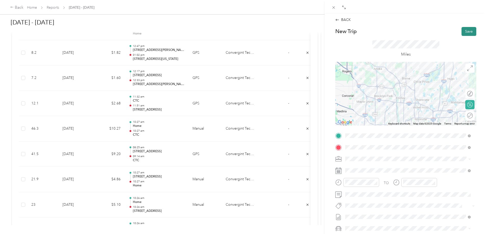
click at [466, 33] on button "Save" at bounding box center [469, 31] width 15 height 9
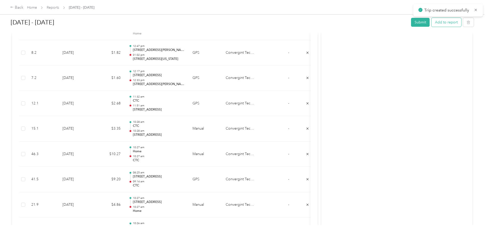
click at [432, 22] on button "Add to report" at bounding box center [447, 22] width 30 height 9
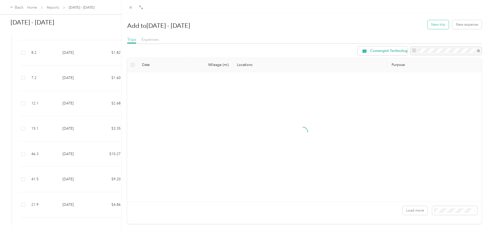
click at [438, 23] on button "New trip" at bounding box center [438, 24] width 21 height 9
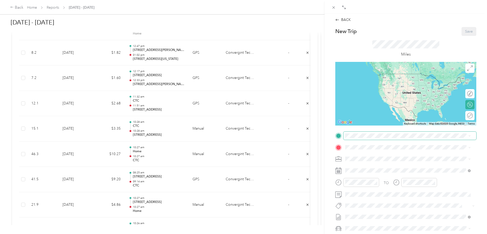
click at [359, 138] on span at bounding box center [410, 136] width 133 height 8
click at [383, 154] on span "[STREET_ADDRESS][US_STATE]" at bounding box center [380, 154] width 51 height 5
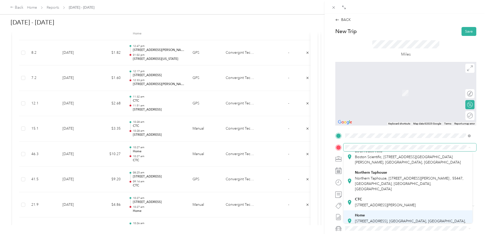
scroll to position [25, 0]
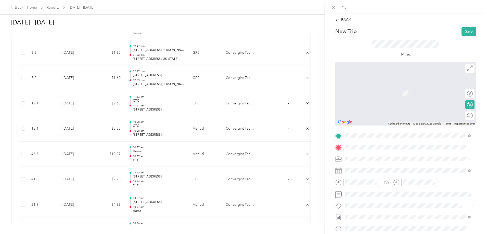
click at [369, 211] on span "[STREET_ADDRESS], [GEOGRAPHIC_DATA], [GEOGRAPHIC_DATA], [GEOGRAPHIC_DATA]" at bounding box center [410, 216] width 111 height 10
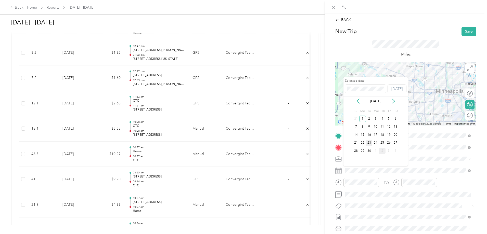
click at [371, 143] on div "23" at bounding box center [369, 143] width 7 height 6
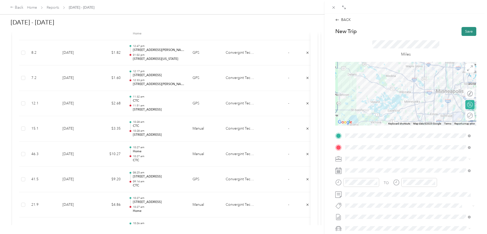
click at [466, 30] on button "Save" at bounding box center [469, 31] width 15 height 9
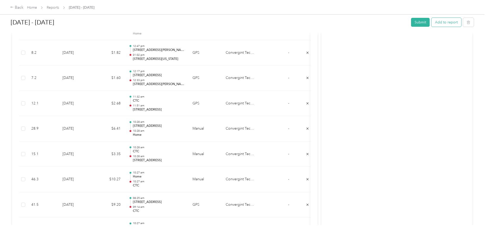
click at [432, 22] on button "Add to report" at bounding box center [447, 22] width 30 height 9
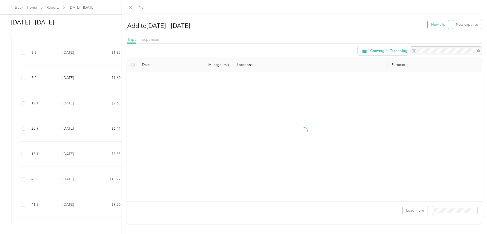
click at [441, 22] on button "New trip" at bounding box center [438, 24] width 21 height 9
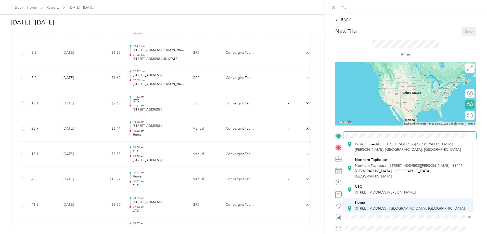
scroll to position [25, 0]
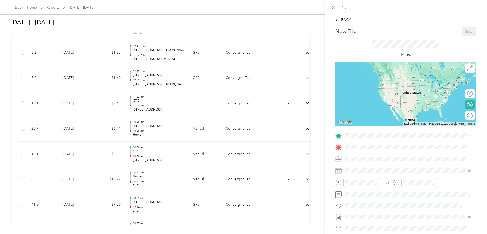
click at [372, 200] on span "[STREET_ADDRESS], [GEOGRAPHIC_DATA], [GEOGRAPHIC_DATA], [GEOGRAPHIC_DATA]" at bounding box center [410, 204] width 111 height 10
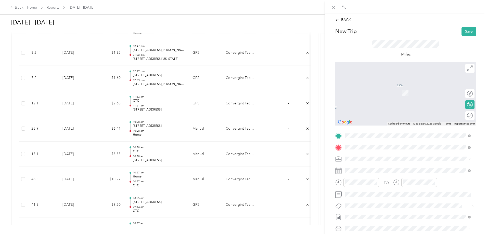
click at [363, 167] on span "[STREET_ADDRESS][US_STATE]" at bounding box center [380, 166] width 51 height 5
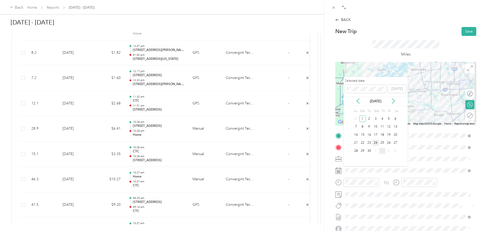
click at [376, 144] on div "24" at bounding box center [376, 143] width 7 height 6
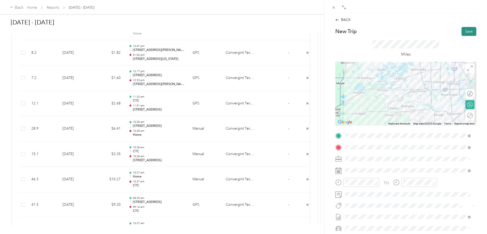
click at [468, 32] on button "Save" at bounding box center [469, 31] width 15 height 9
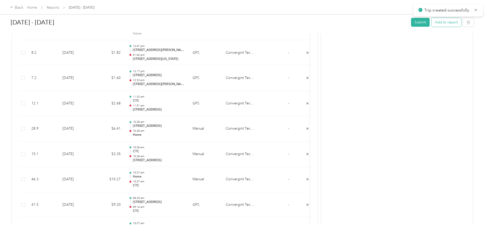
click at [432, 23] on button "Add to report" at bounding box center [447, 22] width 30 height 9
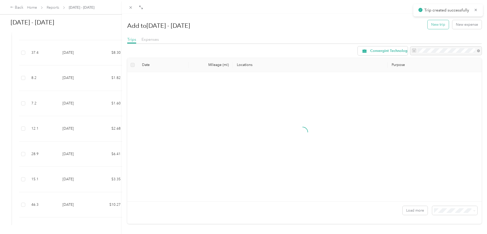
click at [439, 25] on button "New trip" at bounding box center [438, 24] width 21 height 9
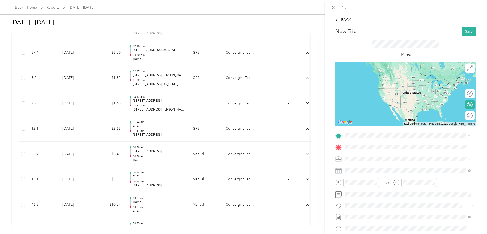
click at [373, 156] on span "[STREET_ADDRESS][US_STATE]" at bounding box center [380, 154] width 51 height 5
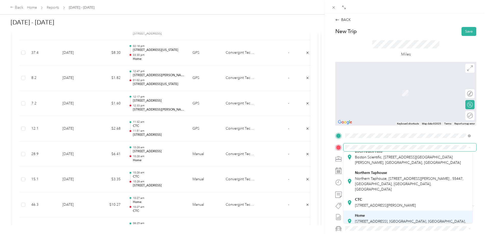
scroll to position [25, 0]
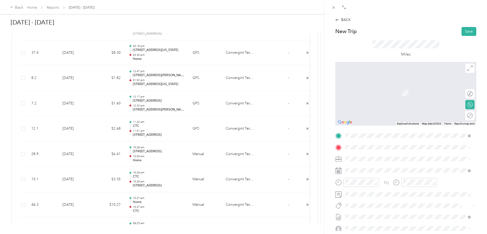
click at [375, 214] on span "[STREET_ADDRESS], [GEOGRAPHIC_DATA], [GEOGRAPHIC_DATA], [GEOGRAPHIC_DATA]" at bounding box center [410, 216] width 111 height 10
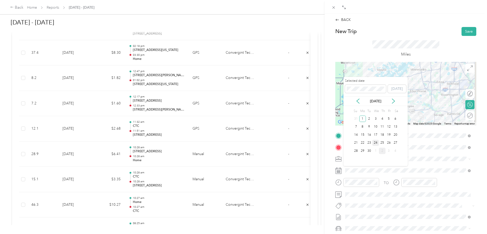
click at [376, 143] on div "24" at bounding box center [376, 143] width 7 height 6
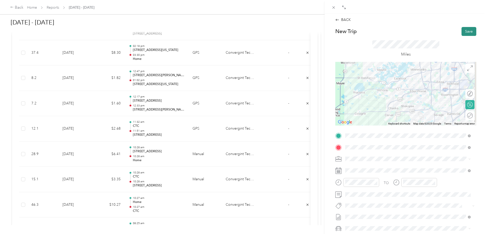
click at [462, 32] on button "Save" at bounding box center [469, 31] width 15 height 9
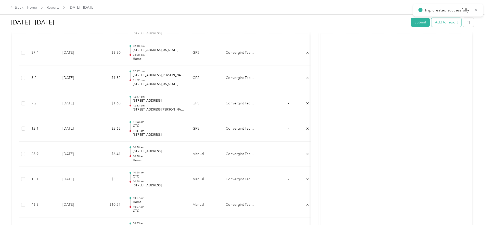
click at [432, 23] on button "Add to report" at bounding box center [447, 22] width 30 height 9
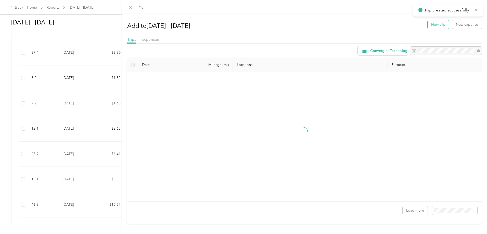
click at [431, 25] on button "New trip" at bounding box center [438, 24] width 21 height 9
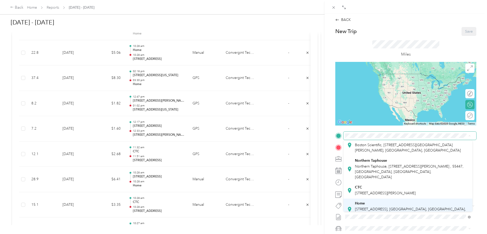
scroll to position [25, 0]
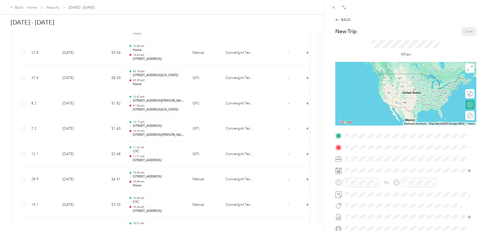
click at [367, 204] on div "Home [STREET_ADDRESS]" at bounding box center [412, 201] width 114 height 16
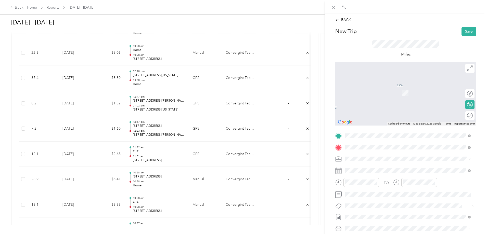
click at [381, 166] on span "[STREET_ADDRESS][PERSON_NAME][US_STATE]" at bounding box center [394, 166] width 79 height 5
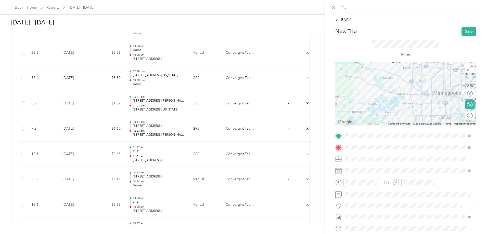
click at [481, 161] on div "BACK New Trip Save This trip cannot be edited because it is either under review…" at bounding box center [406, 131] width 163 height 234
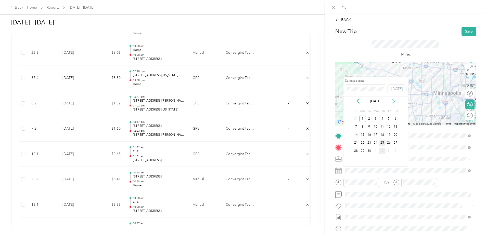
click at [384, 144] on div "25" at bounding box center [382, 143] width 7 height 6
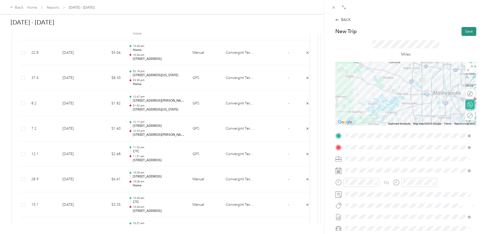
click at [468, 32] on button "Save" at bounding box center [469, 31] width 15 height 9
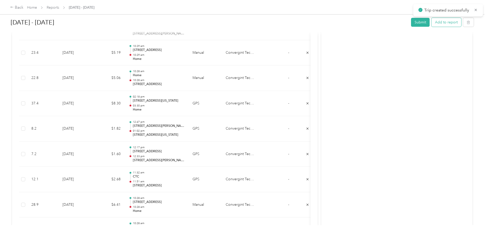
click at [432, 24] on button "Add to report" at bounding box center [447, 22] width 30 height 9
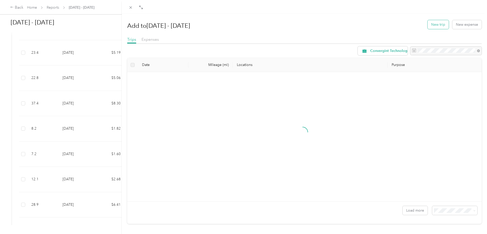
click at [431, 25] on button "New trip" at bounding box center [438, 24] width 21 height 9
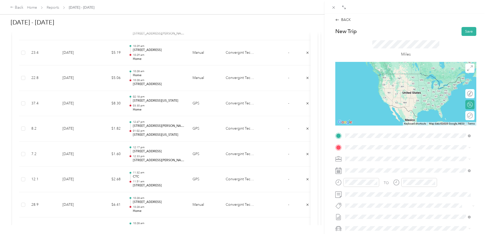
click at [366, 157] on span "[STREET_ADDRESS][PERSON_NAME][US_STATE]" at bounding box center [394, 154] width 79 height 5
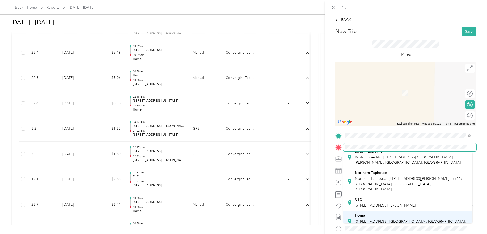
scroll to position [25, 0]
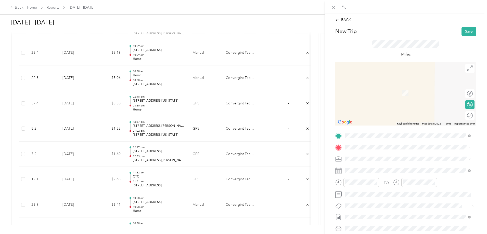
click at [371, 215] on span "[STREET_ADDRESS], [GEOGRAPHIC_DATA], [GEOGRAPHIC_DATA], [GEOGRAPHIC_DATA]" at bounding box center [410, 216] width 111 height 10
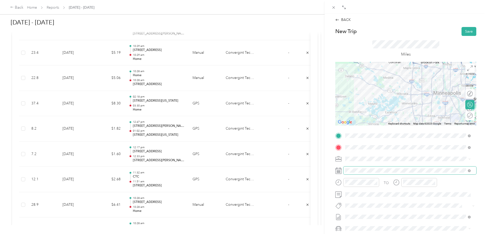
click at [356, 173] on span at bounding box center [410, 171] width 133 height 8
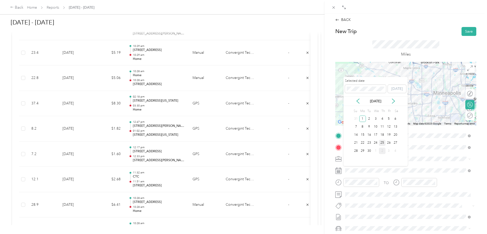
click at [383, 141] on div "25" at bounding box center [382, 143] width 7 height 6
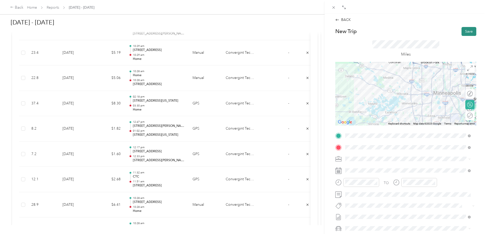
click at [463, 32] on button "Save" at bounding box center [469, 31] width 15 height 9
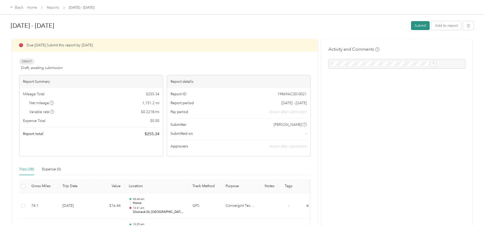
click at [411, 26] on button "Submit" at bounding box center [420, 25] width 19 height 9
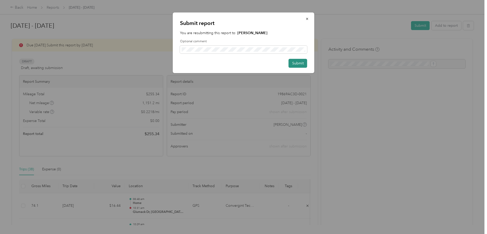
click at [299, 62] on button "Submit" at bounding box center [298, 63] width 19 height 9
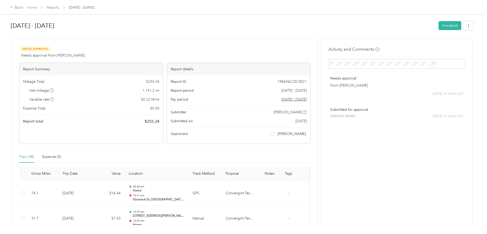
click at [37, 7] on link "Home" at bounding box center [32, 7] width 10 height 4
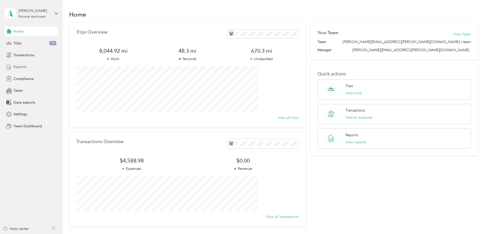
click at [24, 66] on span "Reports" at bounding box center [20, 66] width 13 height 5
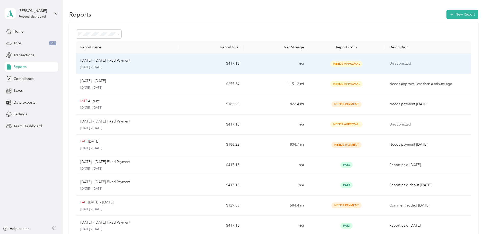
click at [175, 63] on div "[DATE] - [DATE] Fixed Payment" at bounding box center [127, 61] width 95 height 6
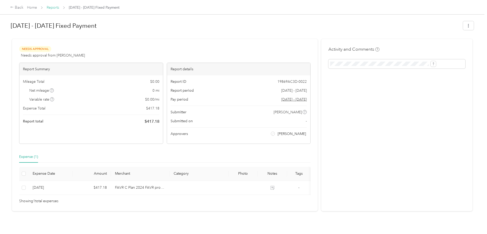
click at [59, 7] on link "Reports" at bounding box center [53, 7] width 13 height 4
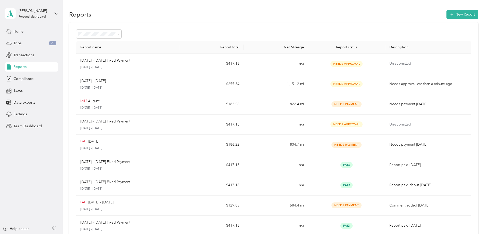
click at [18, 33] on span "Home" at bounding box center [19, 31] width 10 height 5
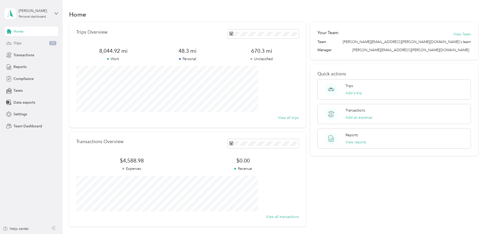
click at [20, 43] on span "Trips" at bounding box center [18, 43] width 8 height 5
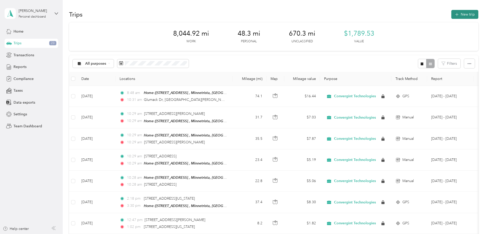
click at [452, 14] on button "New trip" at bounding box center [465, 14] width 27 height 9
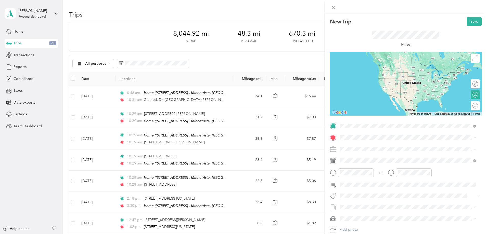
click at [371, 147] on span "[STREET_ADDRESS][US_STATE]" at bounding box center [375, 144] width 51 height 5
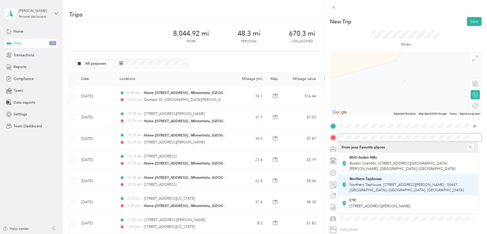
scroll to position [25, 0]
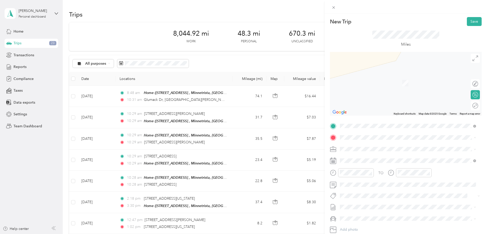
click at [388, 205] on div "Home [STREET_ADDRESS]" at bounding box center [412, 203] width 125 height 16
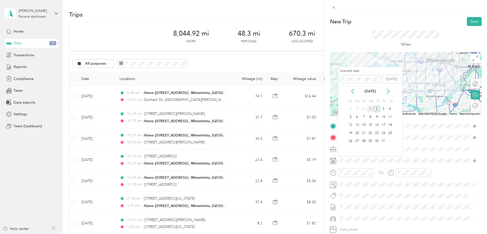
click at [371, 110] on div "1" at bounding box center [370, 109] width 7 height 6
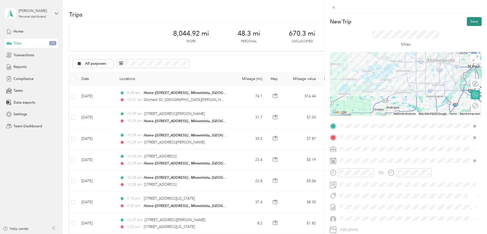
click at [467, 21] on button "Save" at bounding box center [474, 21] width 15 height 9
